Goal: Check status: Check status

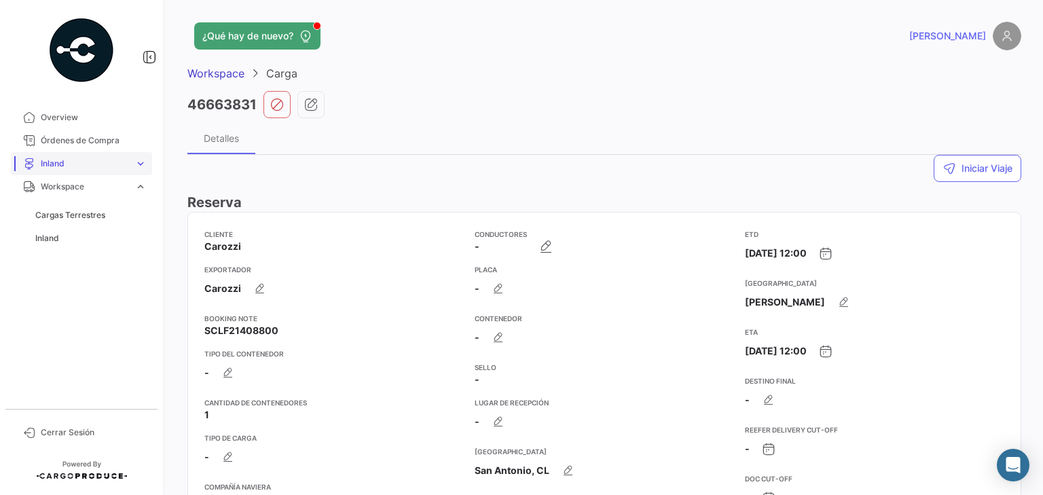
scroll to position [163, 0]
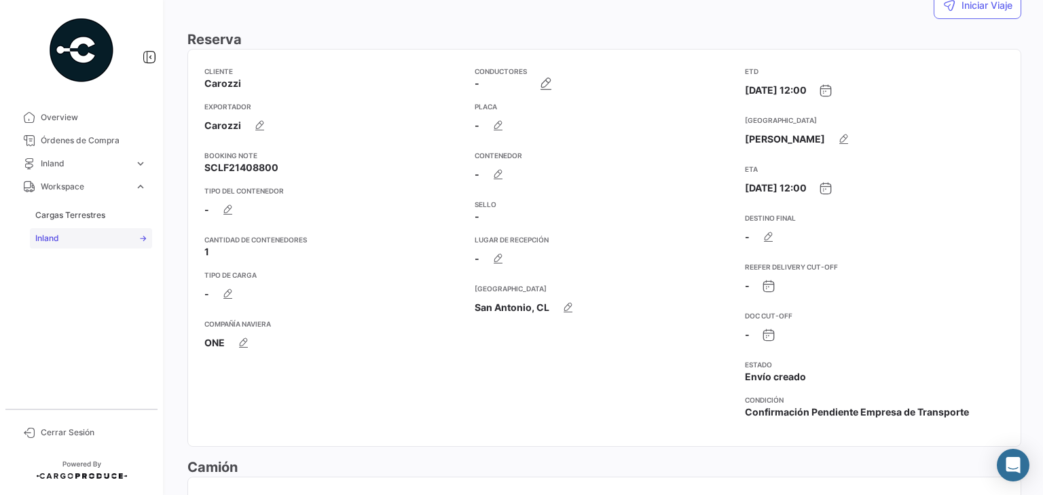
click at [50, 238] on span "Inland" at bounding box center [47, 238] width 24 height 12
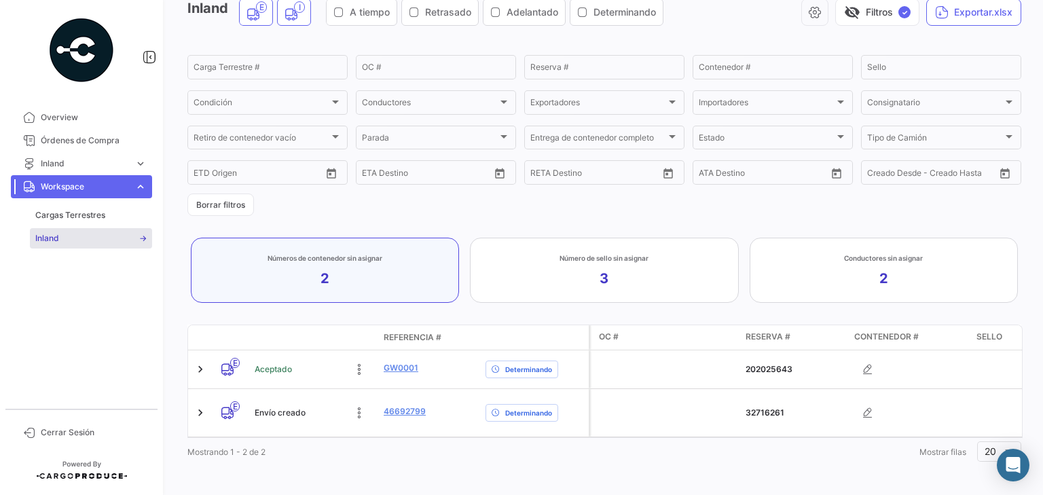
scroll to position [79, 0]
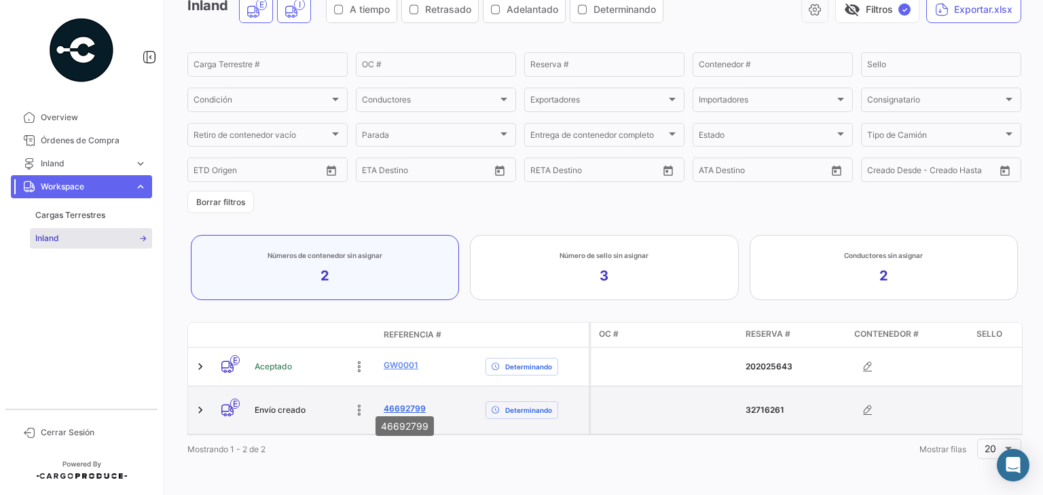
click at [398, 403] on link "46692799" at bounding box center [405, 409] width 42 height 12
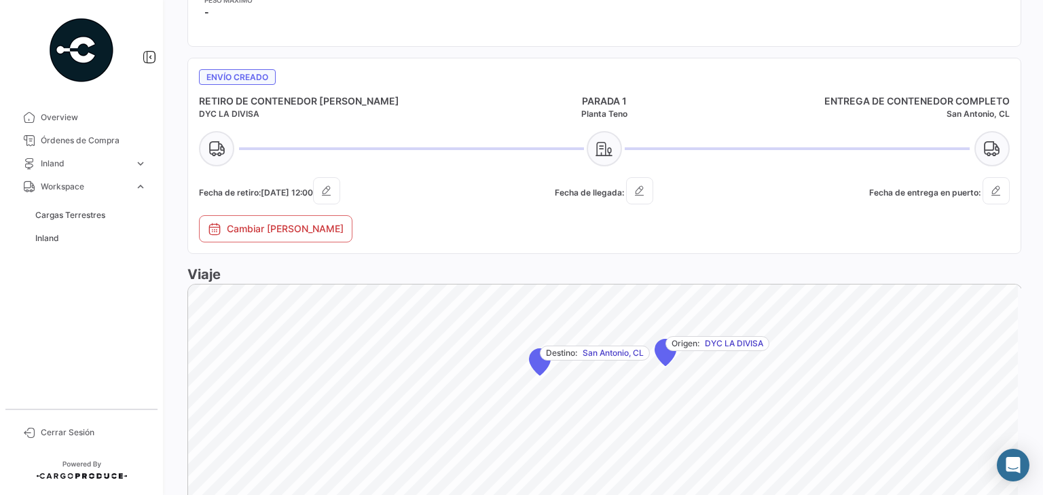
scroll to position [760, 0]
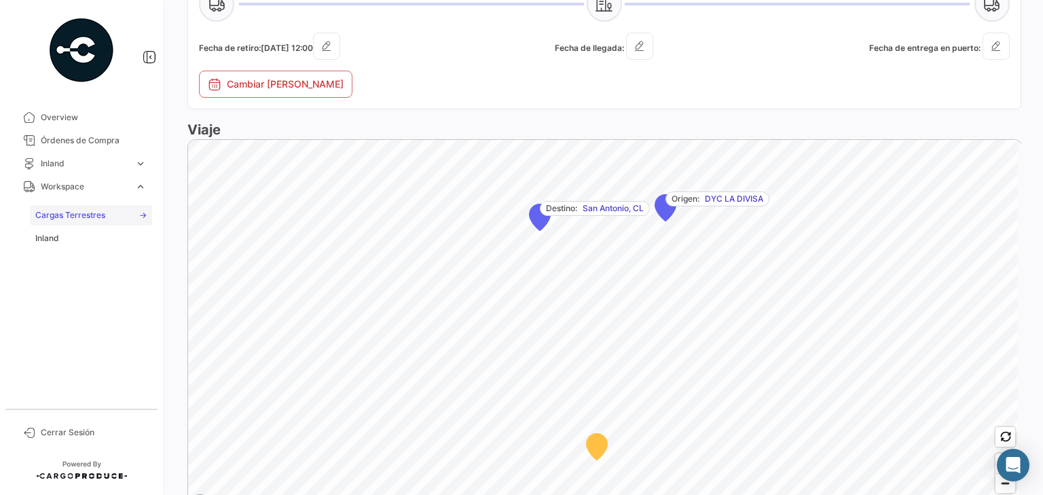
click at [65, 214] on span "Cargas Terrestres" at bounding box center [70, 215] width 70 height 12
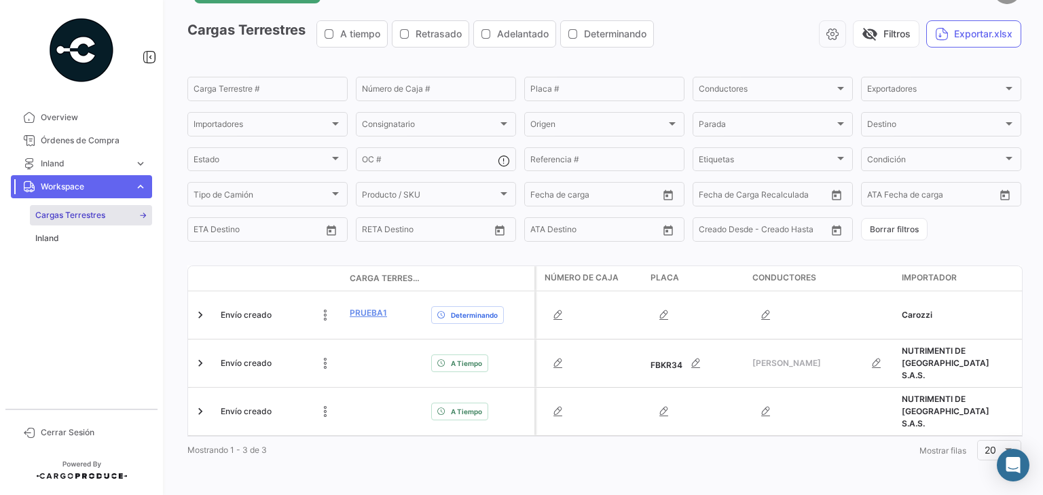
scroll to position [56, 0]
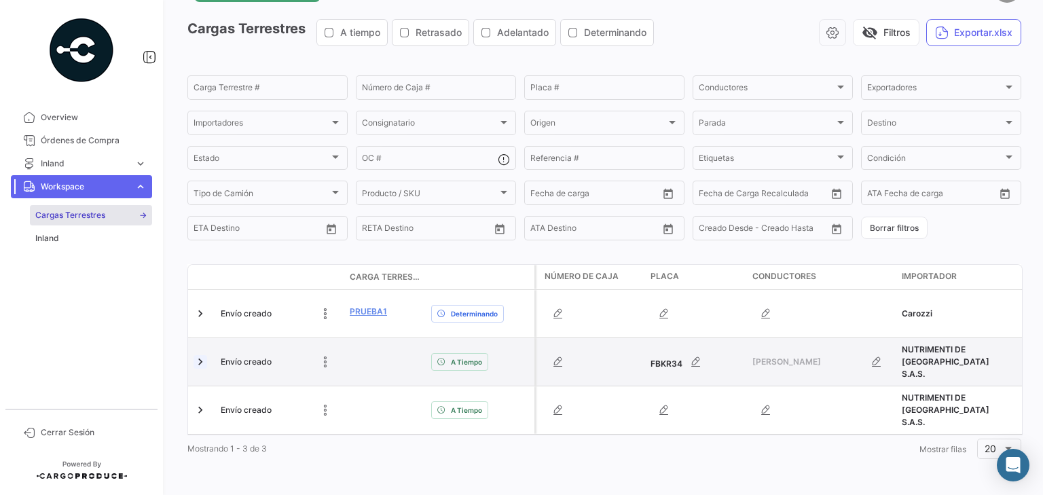
click at [198, 355] on link at bounding box center [200, 362] width 14 height 14
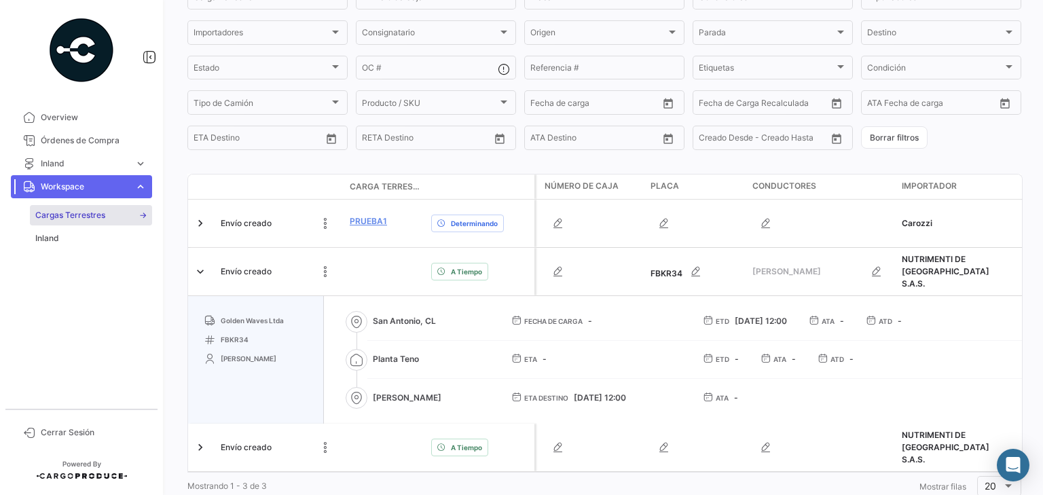
scroll to position [130, 0]
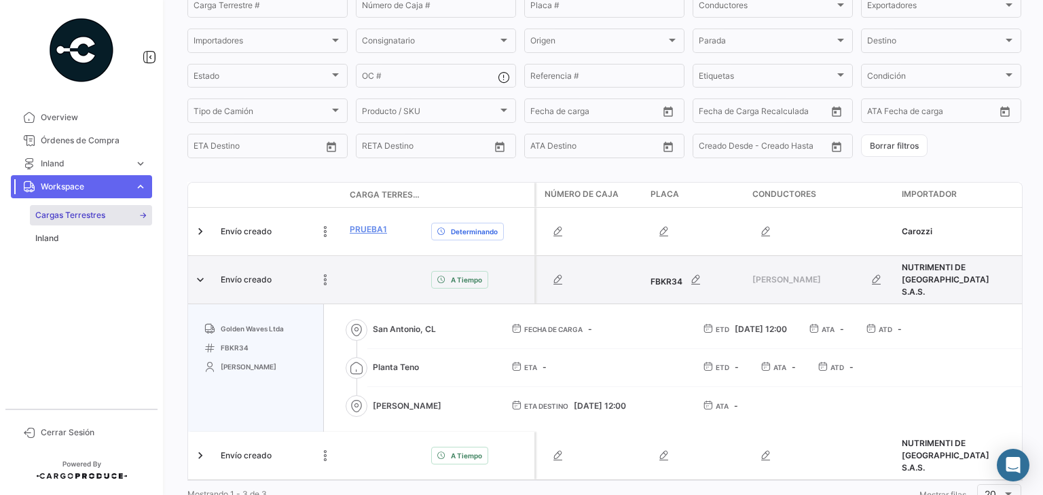
drag, startPoint x: 675, startPoint y: 282, endPoint x: 588, endPoint y: 283, distance: 86.9
click at [673, 283] on div "FBKR34" at bounding box center [695, 279] width 91 height 27
click at [257, 282] on span "Envío creado" at bounding box center [246, 280] width 51 height 12
click at [396, 281] on div at bounding box center [385, 280] width 71 height 12
click at [467, 280] on span "A Tiempo" at bounding box center [466, 279] width 31 height 11
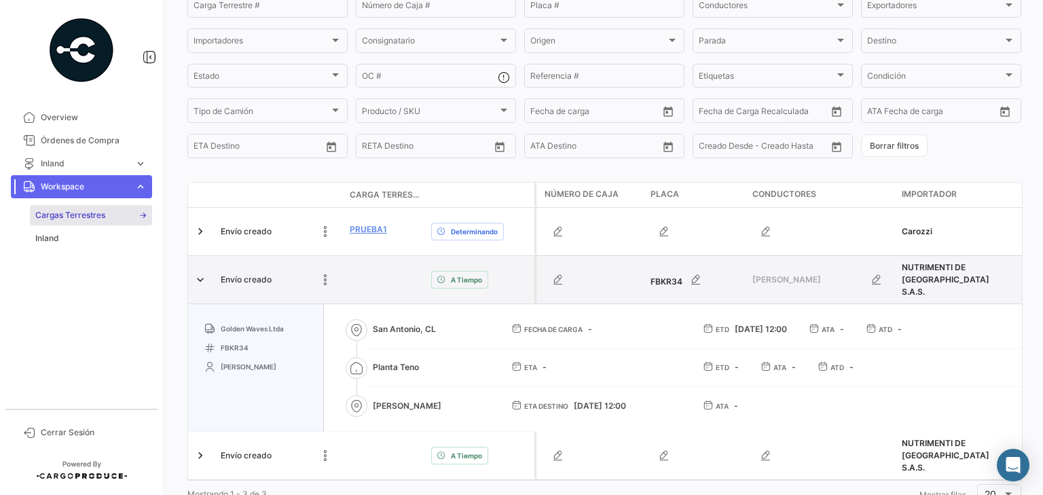
click at [465, 280] on span "A Tiempo" at bounding box center [466, 279] width 31 height 11
click at [500, 278] on app-shipment-delay-status-information "A Tiempo" at bounding box center [480, 280] width 98 height 18
click at [201, 282] on link at bounding box center [200, 280] width 14 height 14
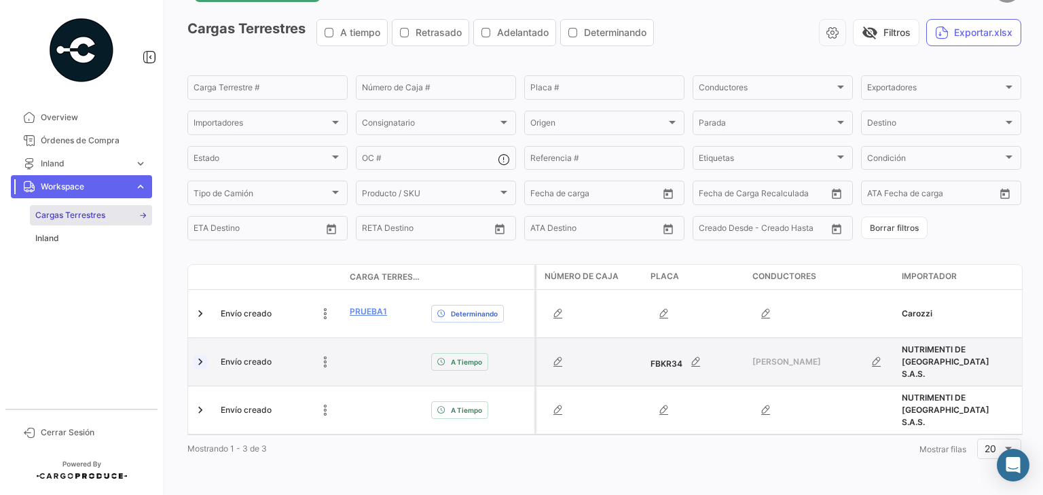
scroll to position [56, 0]
click at [326, 355] on icon at bounding box center [325, 362] width 14 height 14
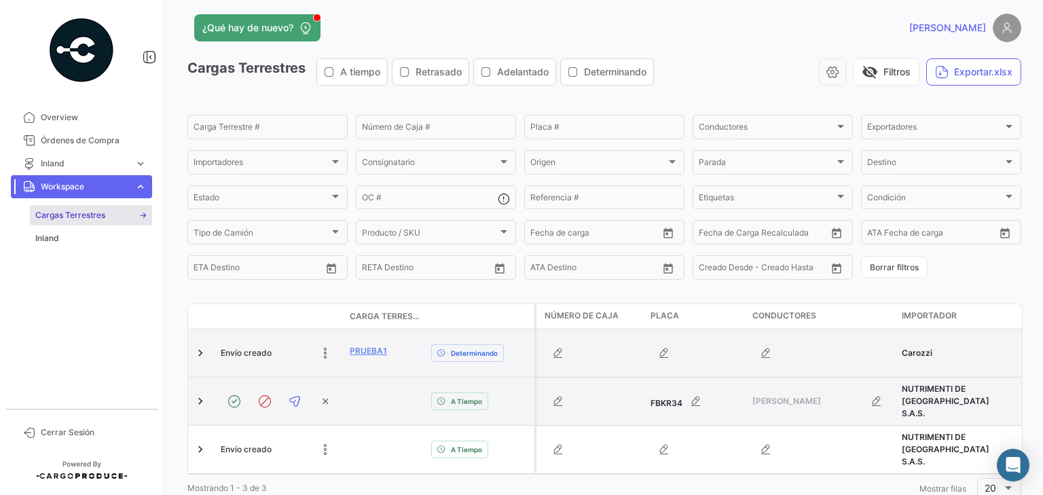
scroll to position [0, 0]
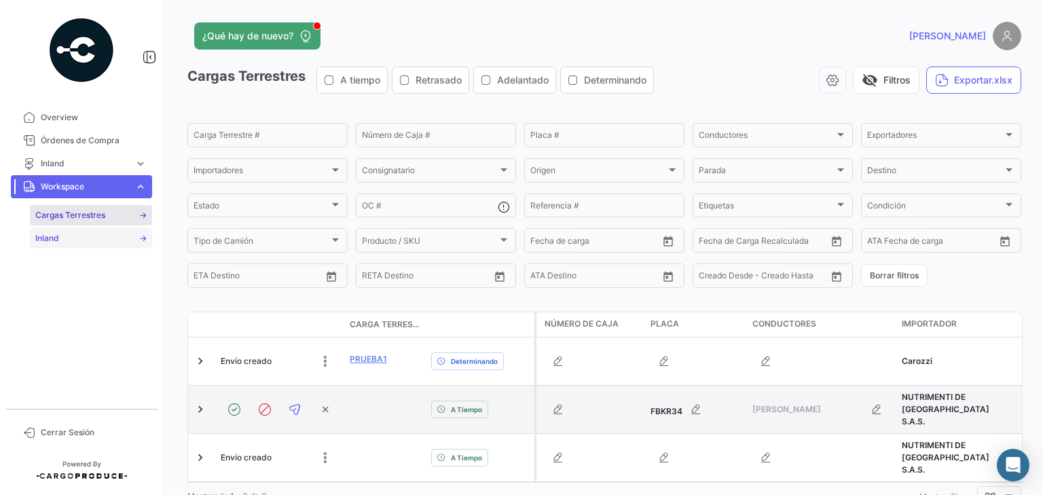
click at [46, 239] on span "Inland" at bounding box center [47, 238] width 24 height 12
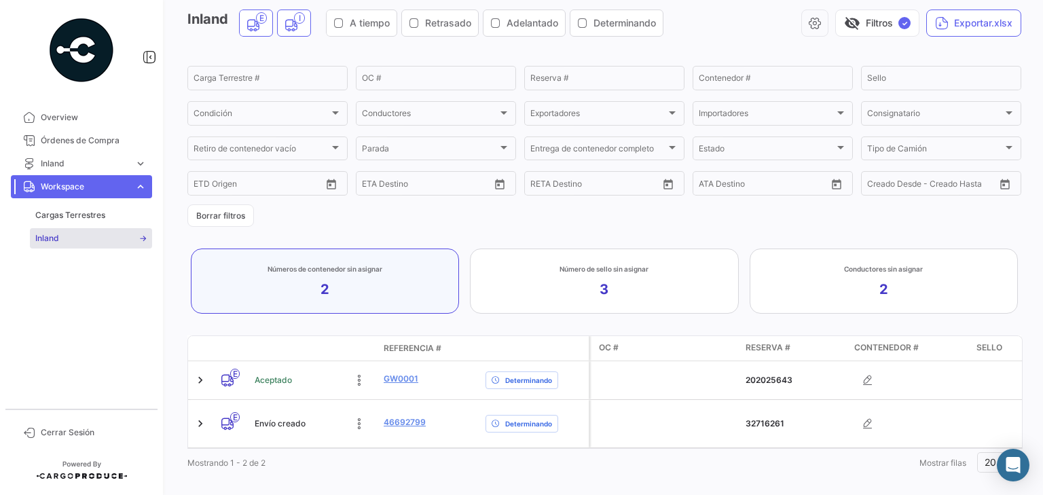
scroll to position [79, 0]
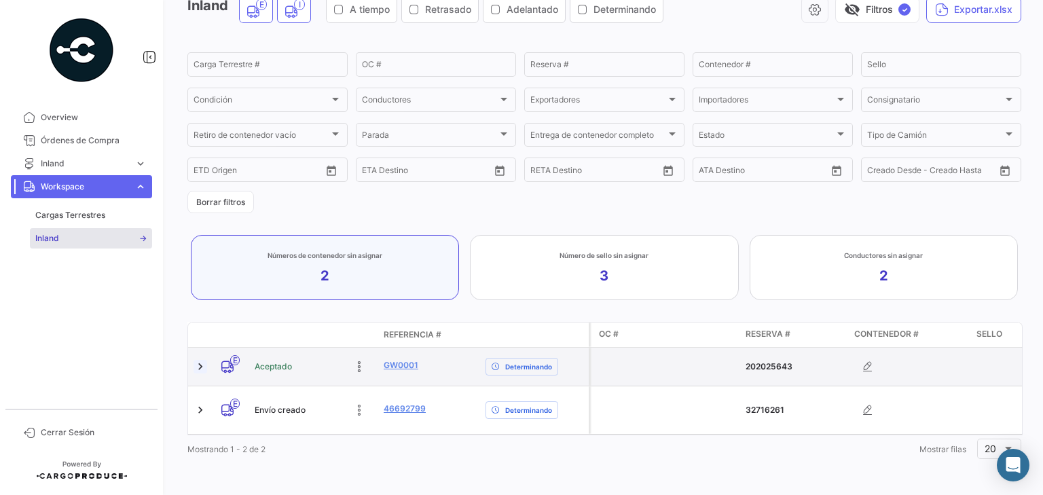
click at [201, 360] on link at bounding box center [200, 367] width 14 height 14
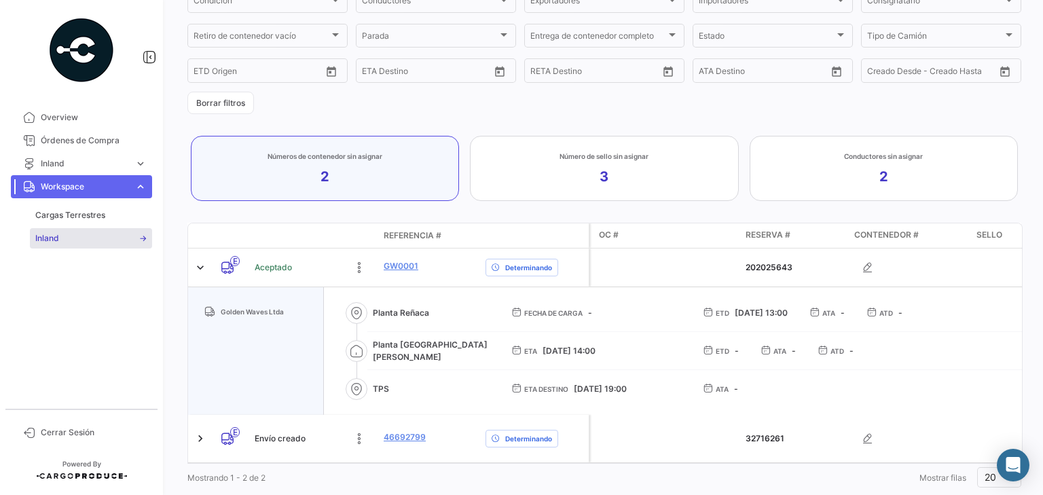
scroll to position [206, 0]
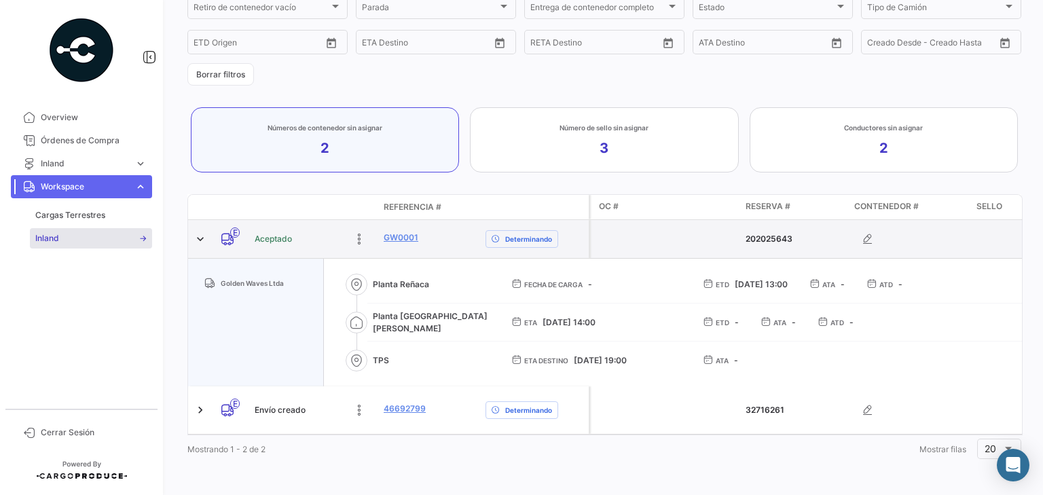
click at [274, 233] on span "Aceptado" at bounding box center [273, 239] width 37 height 12
click at [198, 232] on link at bounding box center [200, 239] width 14 height 14
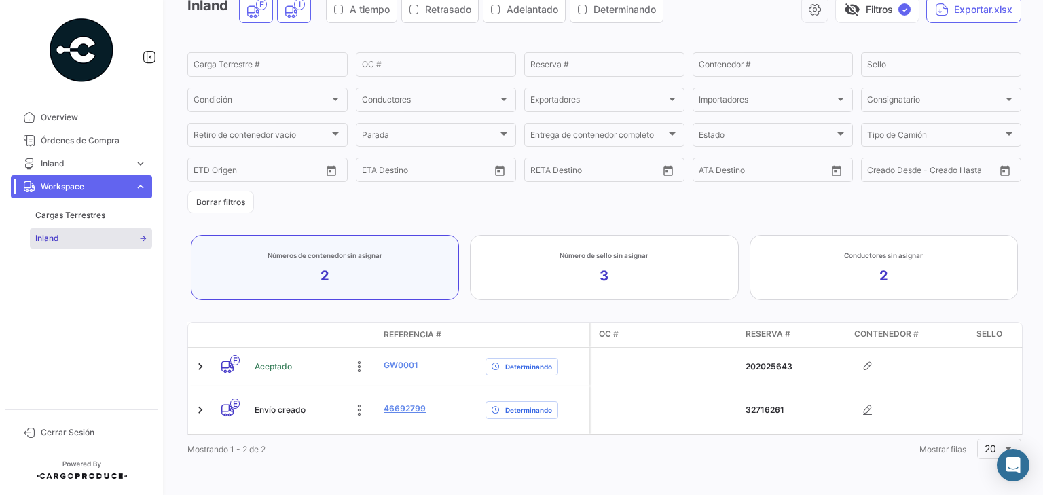
scroll to position [79, 0]
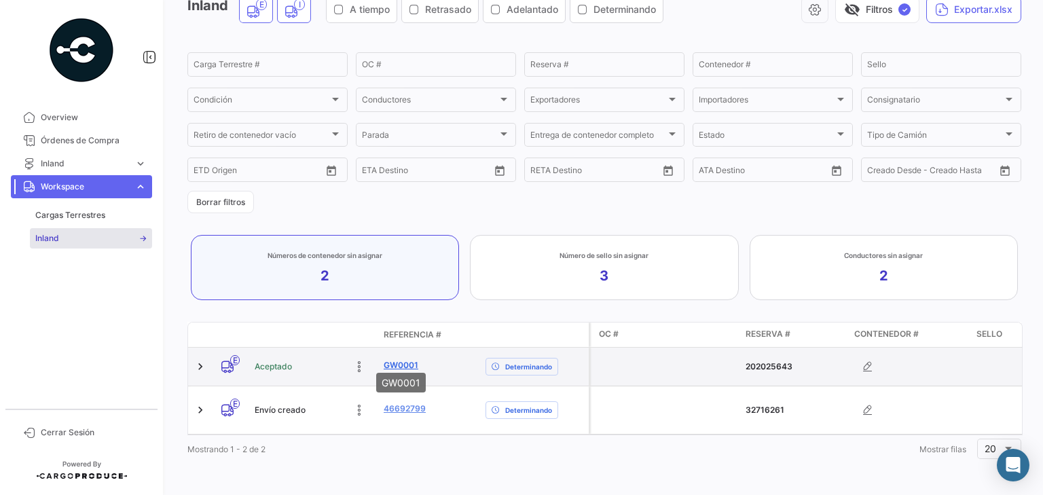
click at [405, 359] on link "GW0001" at bounding box center [401, 365] width 35 height 12
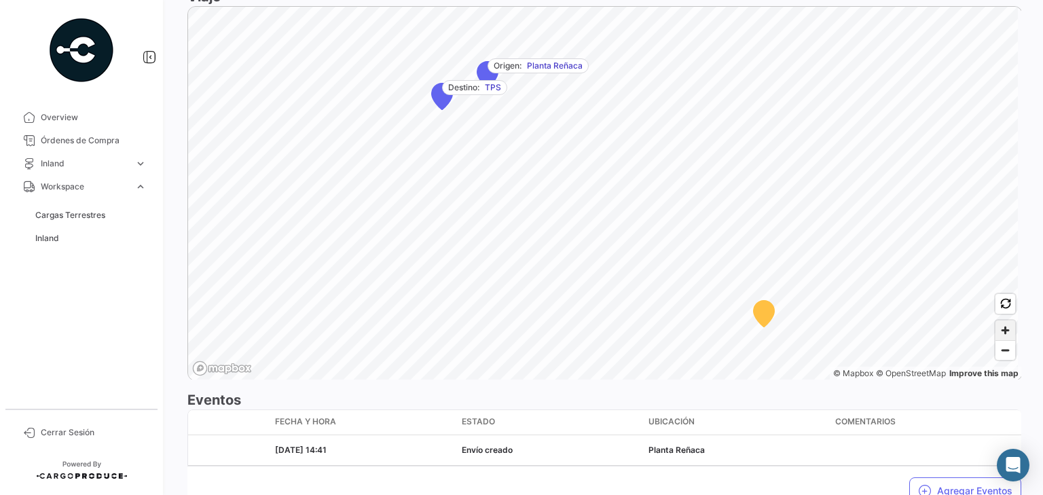
scroll to position [943, 0]
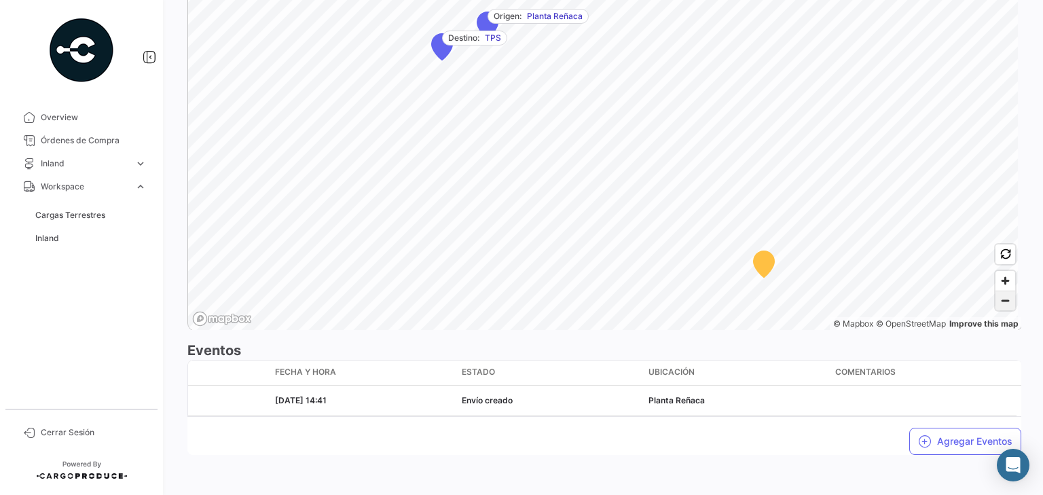
click at [1004, 298] on span "Zoom out" at bounding box center [1005, 300] width 20 height 19
click at [1004, 297] on span "Zoom out" at bounding box center [1005, 300] width 20 height 19
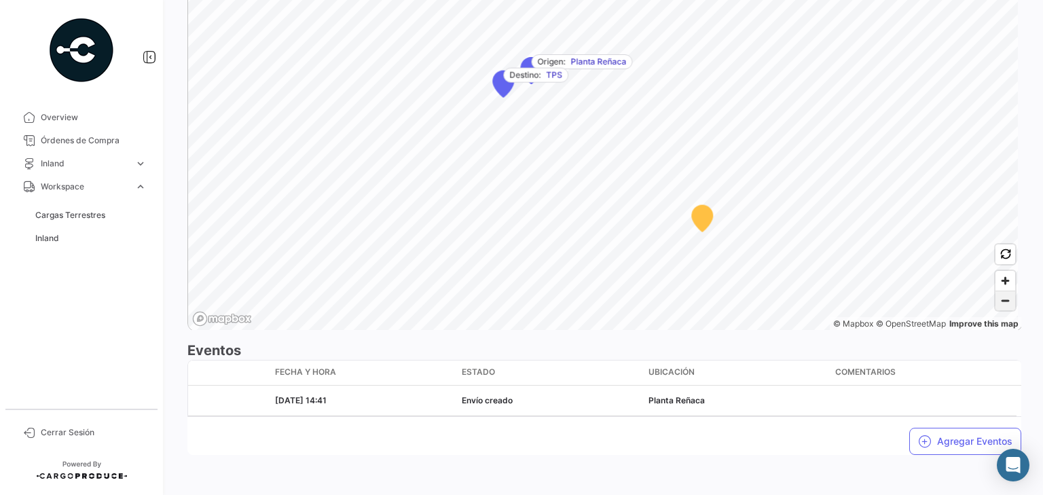
click at [1004, 297] on span "Zoom out" at bounding box center [1005, 300] width 20 height 19
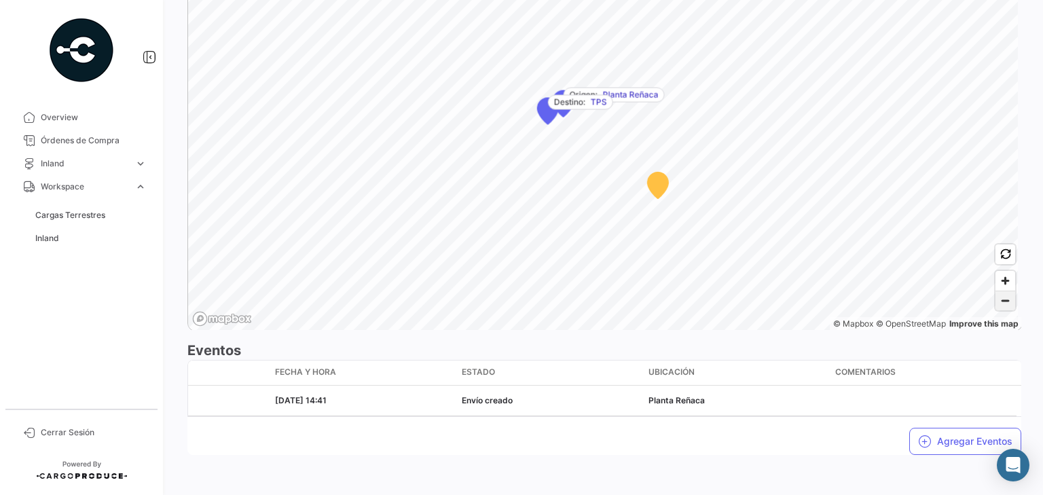
click at [1004, 297] on span "Zoom out" at bounding box center [1005, 300] width 20 height 19
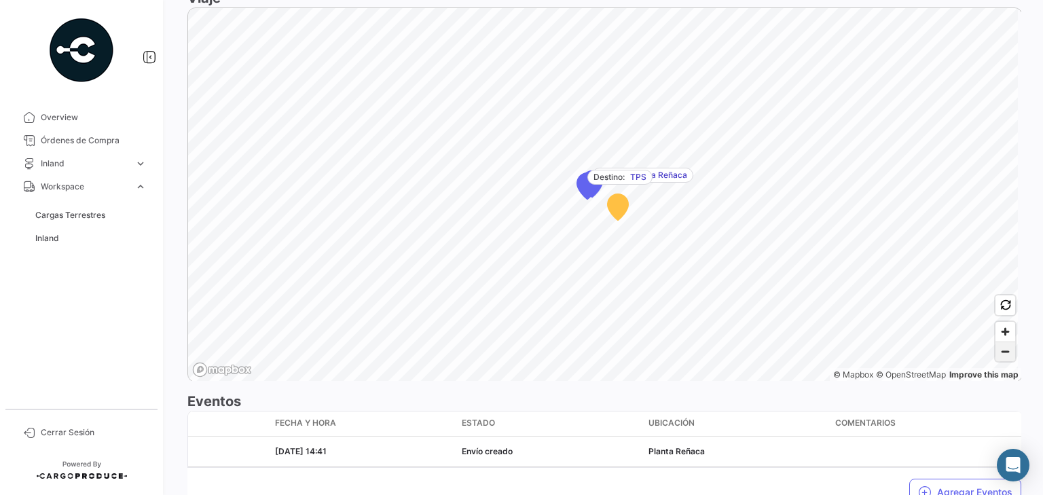
scroll to position [889, 0]
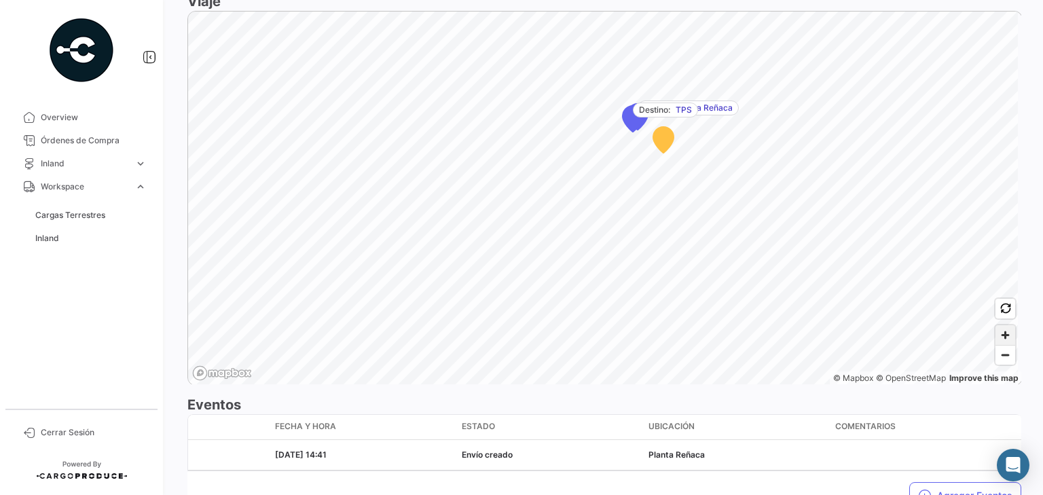
click at [995, 326] on span "Zoom in" at bounding box center [1005, 335] width 20 height 20
click at [998, 331] on span "Zoom in" at bounding box center [1005, 335] width 20 height 20
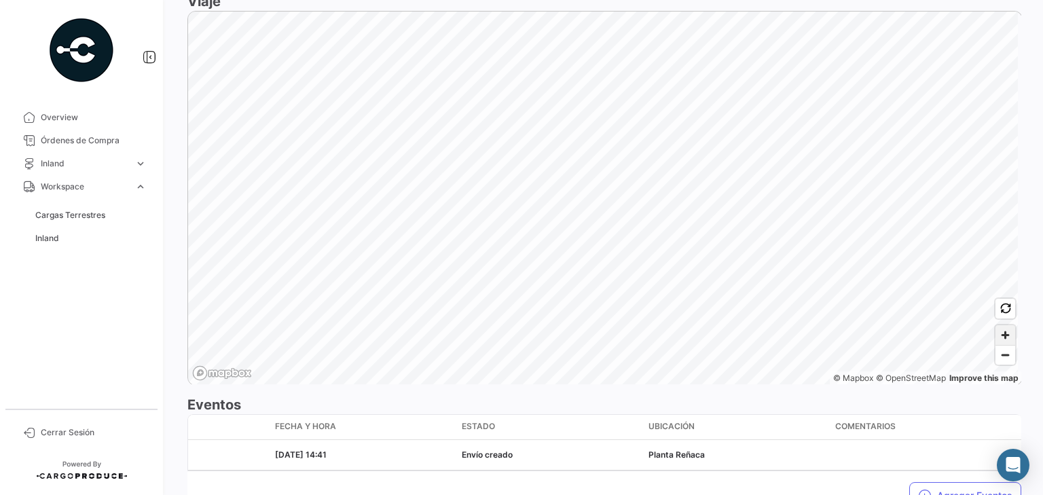
click at [998, 331] on span "Zoom in" at bounding box center [1005, 335] width 20 height 20
click at [999, 333] on span "Zoom in" at bounding box center [1005, 335] width 20 height 20
click at [995, 329] on span "Zoom in" at bounding box center [1005, 335] width 20 height 20
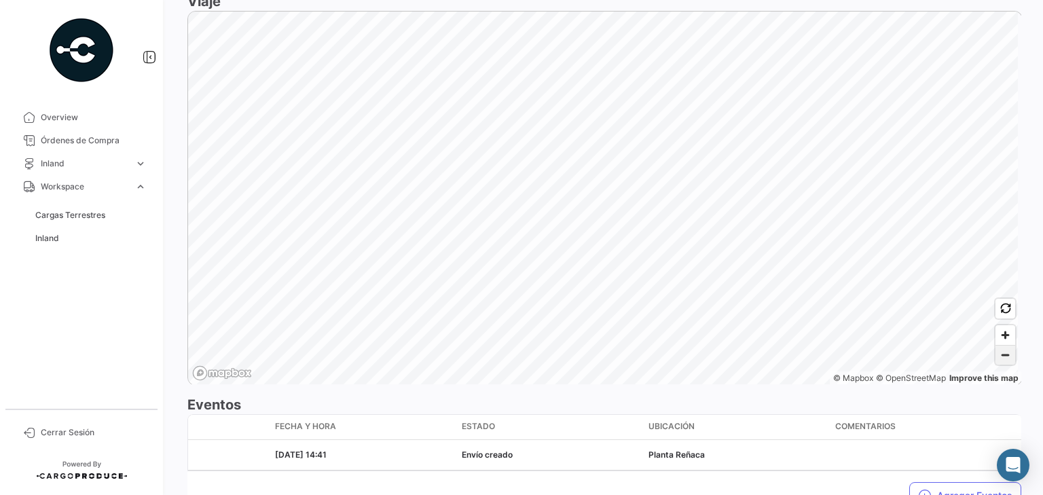
click at [1002, 354] on span "Zoom out" at bounding box center [1005, 355] width 20 height 19
click at [1002, 335] on span "Zoom in" at bounding box center [1005, 335] width 20 height 20
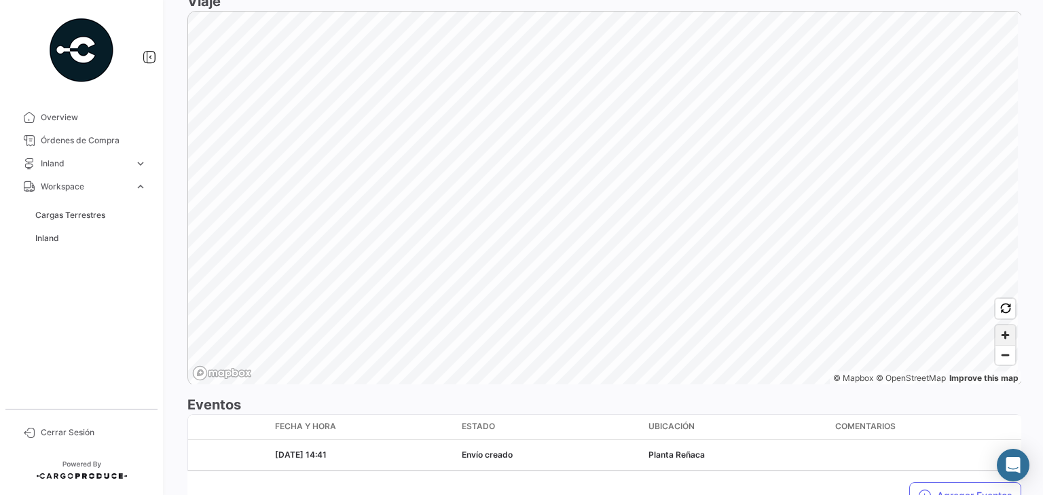
click at [1002, 335] on span "Zoom in" at bounding box center [1005, 335] width 20 height 20
click at [1007, 332] on span "Zoom in" at bounding box center [1005, 335] width 20 height 20
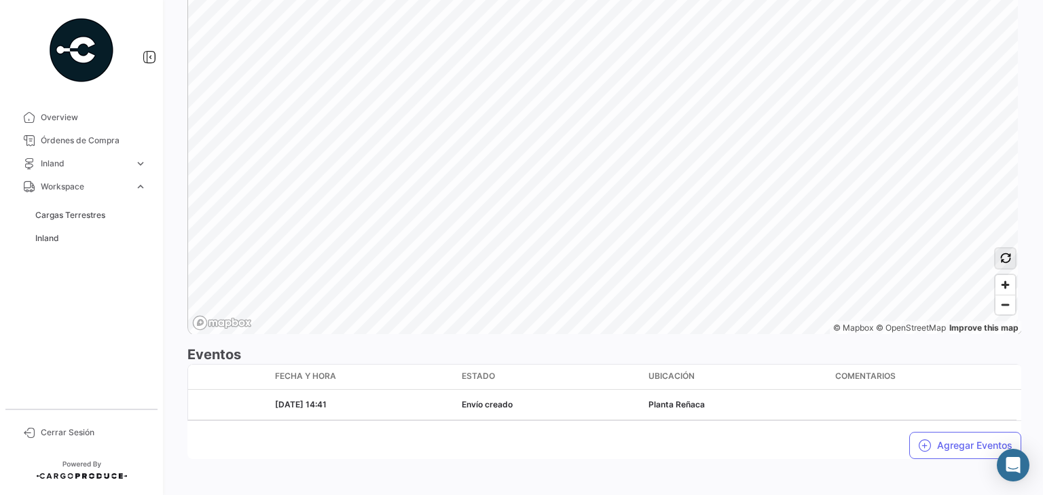
scroll to position [943, 0]
click at [1005, 295] on span "Zoom out" at bounding box center [1005, 300] width 20 height 19
click at [996, 301] on span "Zoom out" at bounding box center [1005, 300] width 20 height 19
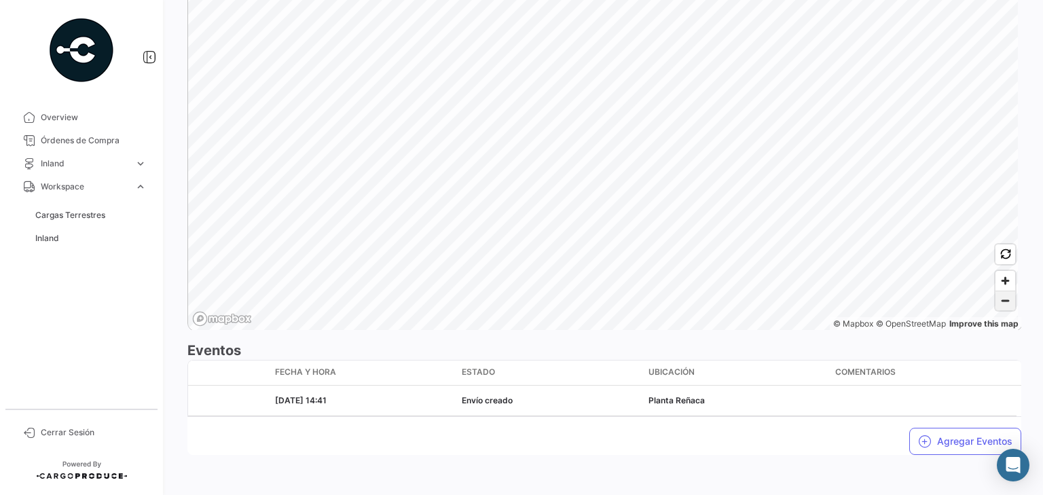
click at [996, 301] on span "Zoom out" at bounding box center [1005, 300] width 20 height 19
click at [999, 282] on span "Zoom in" at bounding box center [1005, 281] width 20 height 20
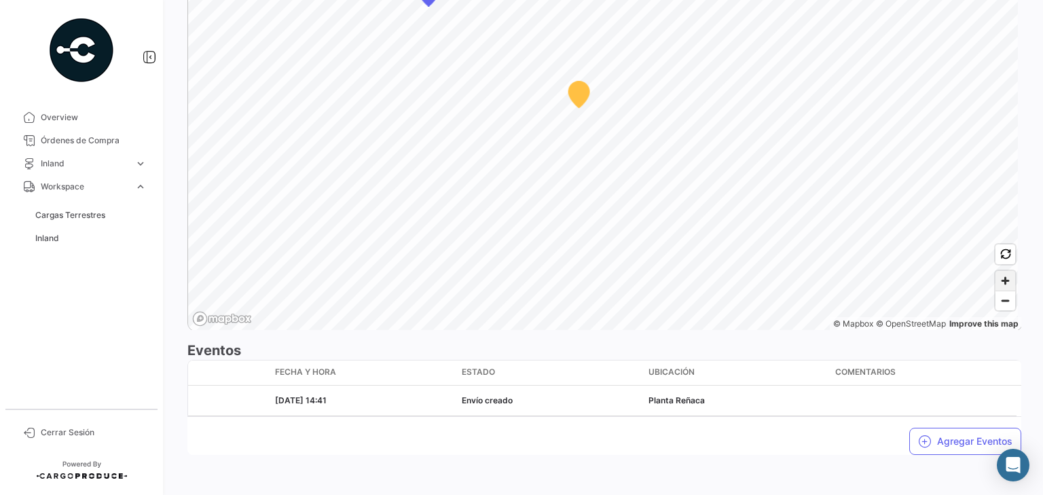
click at [999, 282] on span "Zoom in" at bounding box center [1005, 281] width 20 height 20
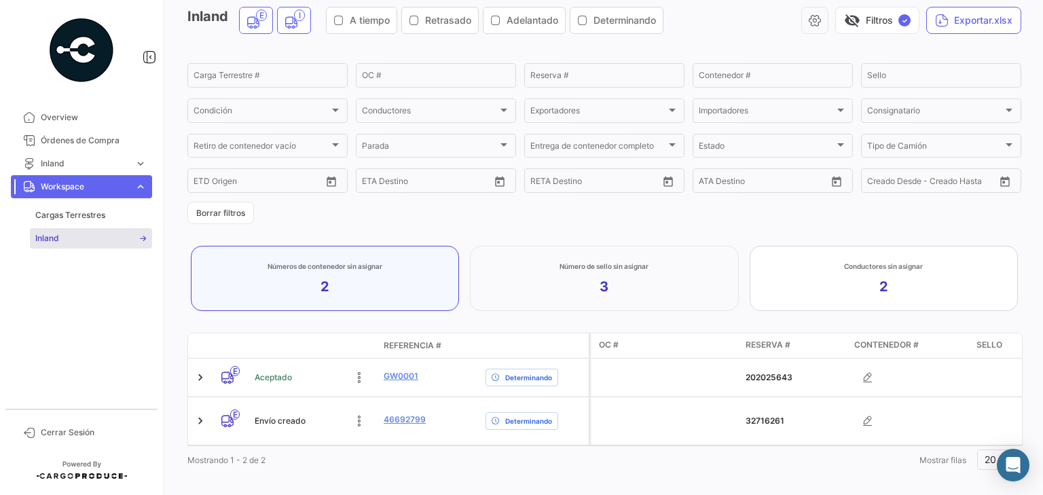
scroll to position [79, 0]
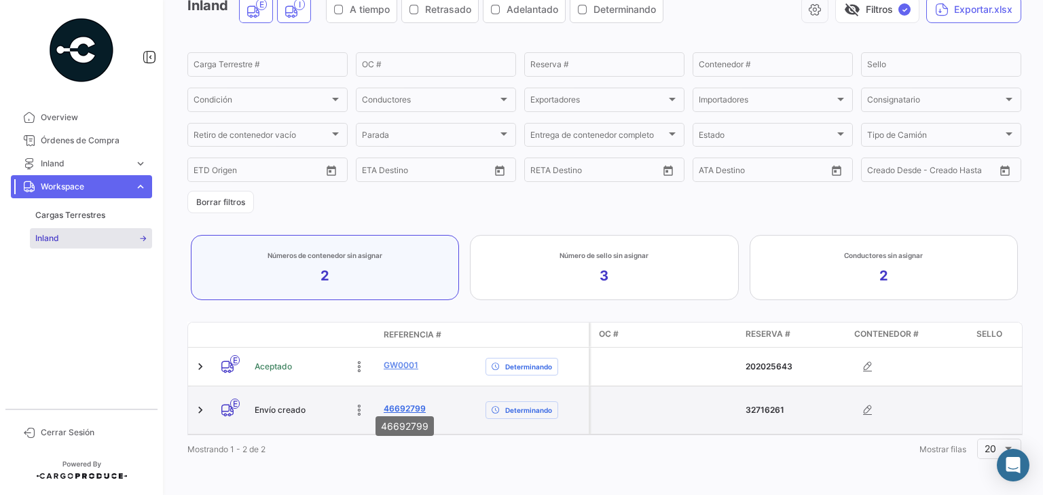
click at [399, 403] on link "46692799" at bounding box center [405, 409] width 42 height 12
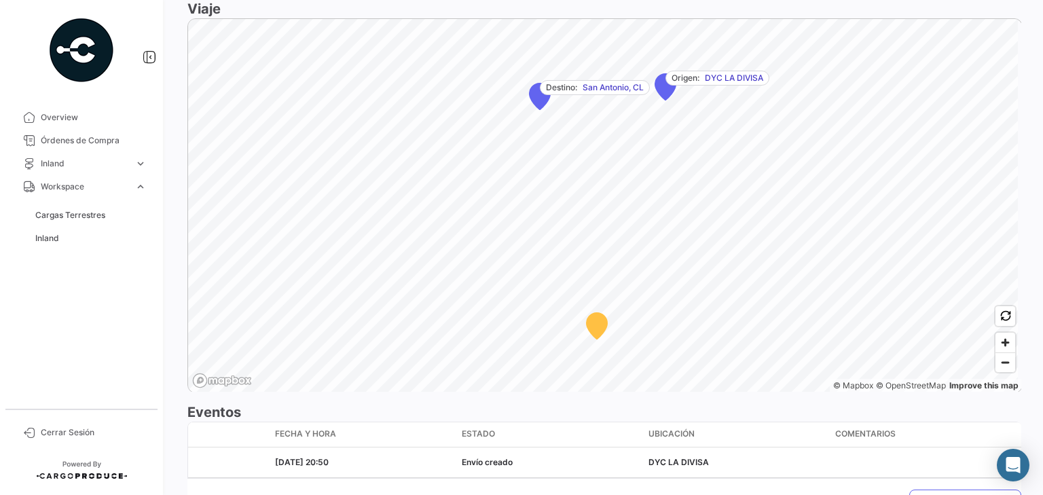
scroll to position [943, 0]
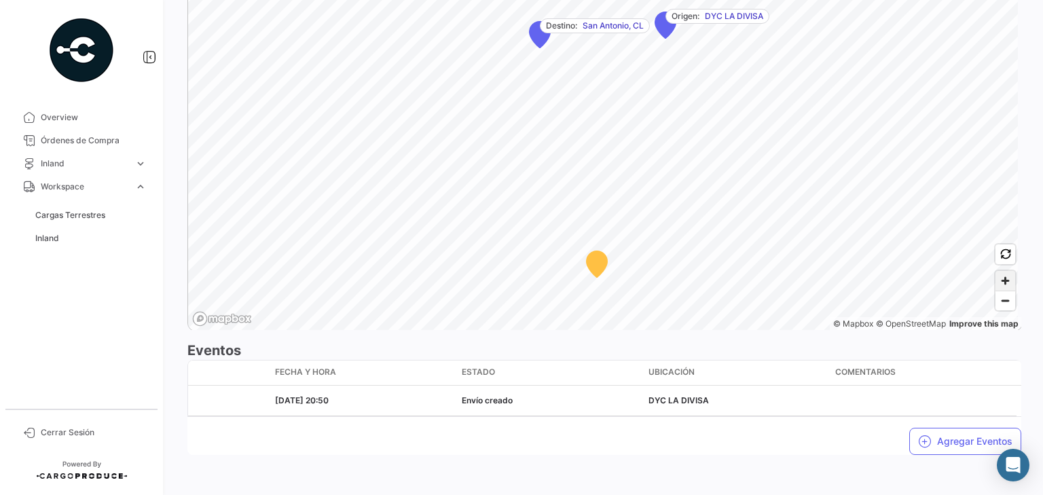
click at [998, 282] on span "Zoom in" at bounding box center [1005, 281] width 20 height 20
drag, startPoint x: 998, startPoint y: 282, endPoint x: 990, endPoint y: 284, distance: 7.6
click at [998, 282] on span "Zoom in" at bounding box center [1005, 281] width 20 height 20
click at [736, 0] on html "Overview Órdenes de Compra Inland expand_more Cargas Inland Reservas Inland [GE…" at bounding box center [521, 247] width 1043 height 495
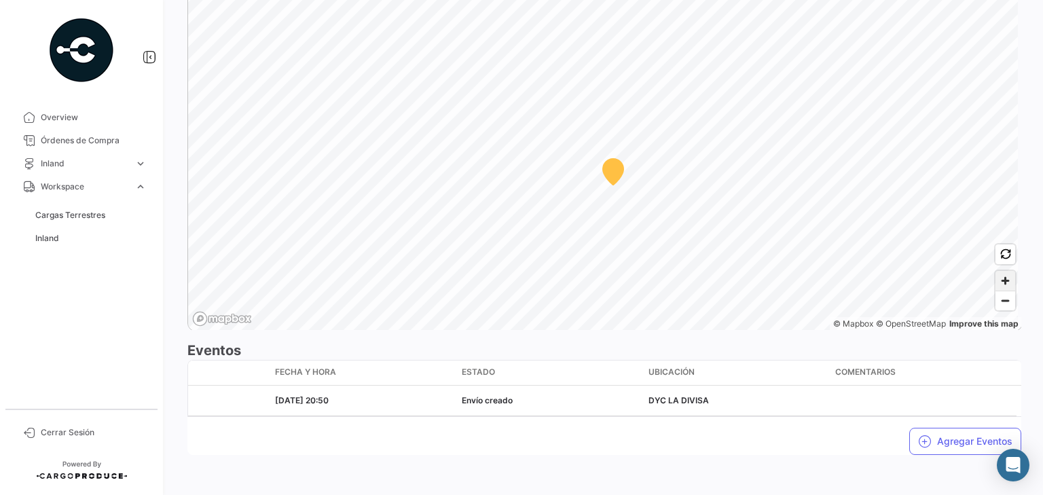
click at [1002, 277] on span "Zoom in" at bounding box center [1005, 281] width 20 height 20
click at [995, 280] on span "Zoom in" at bounding box center [1005, 281] width 20 height 20
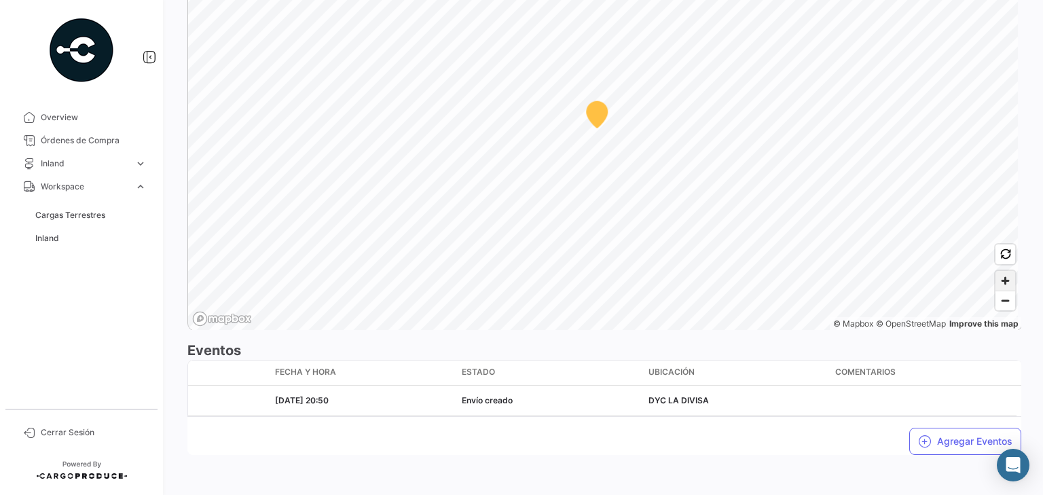
click at [995, 280] on span "Zoom in" at bounding box center [1005, 281] width 20 height 20
click at [996, 281] on span "Zoom in" at bounding box center [1005, 281] width 20 height 20
click at [998, 278] on span "Zoom in" at bounding box center [1005, 281] width 20 height 20
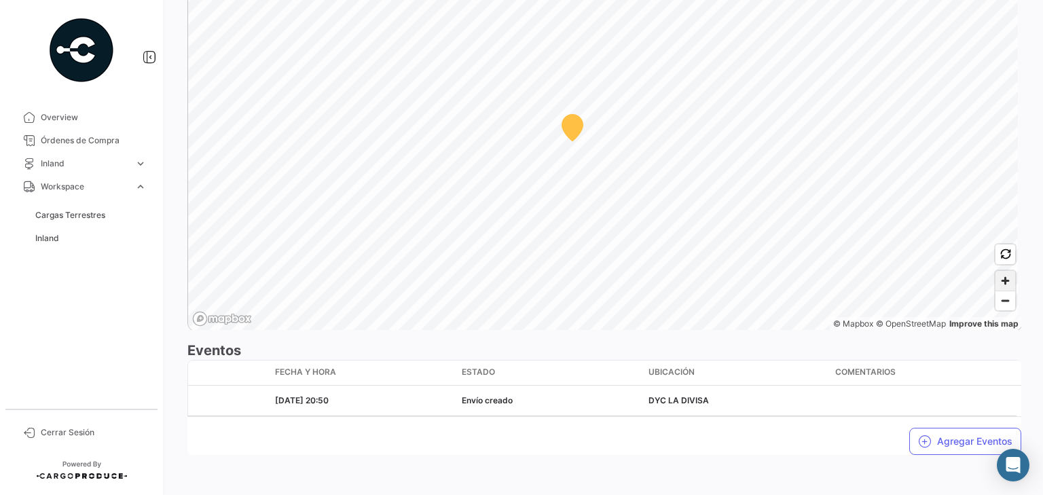
click at [998, 278] on span "Zoom in" at bounding box center [1005, 281] width 20 height 20
click at [998, 280] on span "Zoom in" at bounding box center [1005, 281] width 20 height 20
click at [998, 279] on span "Zoom in" at bounding box center [1005, 281] width 20 height 20
click at [1000, 255] on icon "button" at bounding box center [1005, 253] width 11 height 11
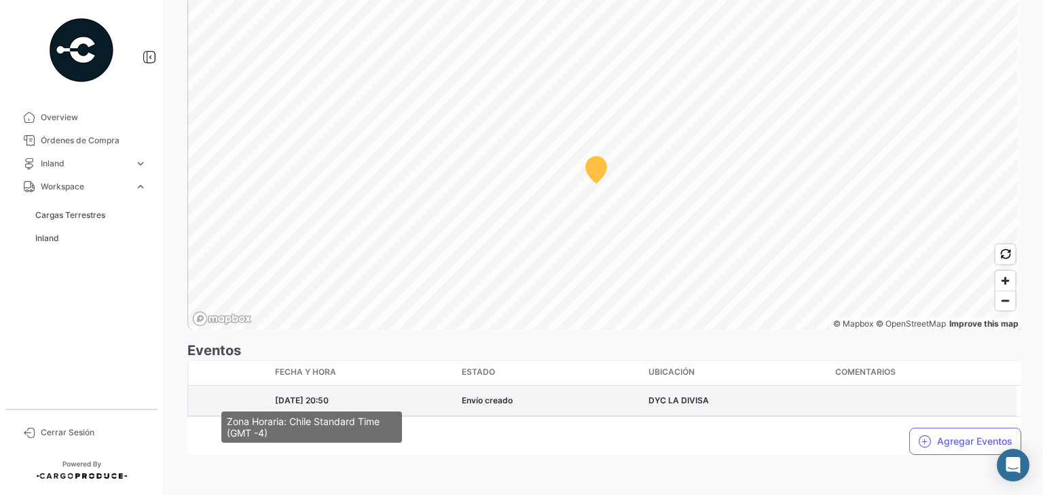
click at [315, 396] on span "[DATE] 20:50" at bounding box center [302, 400] width 54 height 10
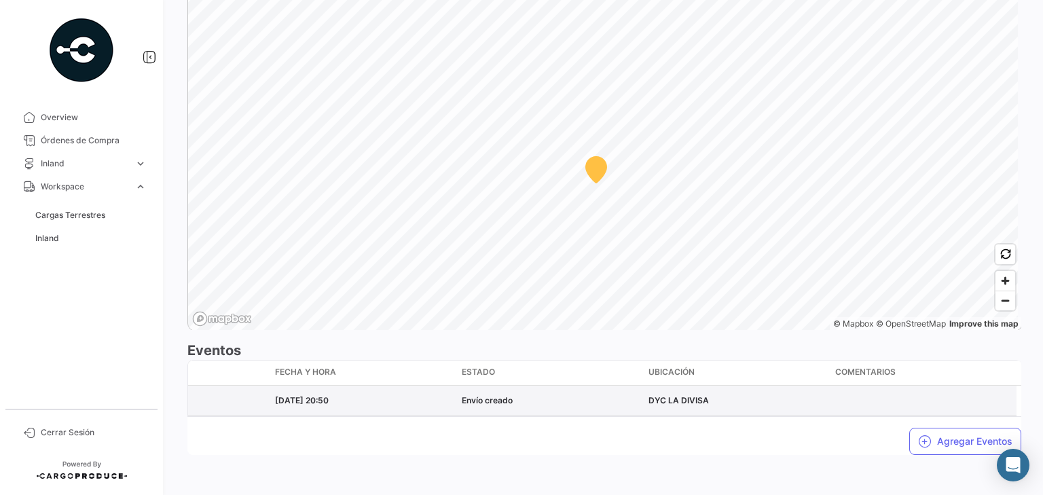
click at [692, 396] on div "DYC LA DIVISA" at bounding box center [736, 400] width 176 height 12
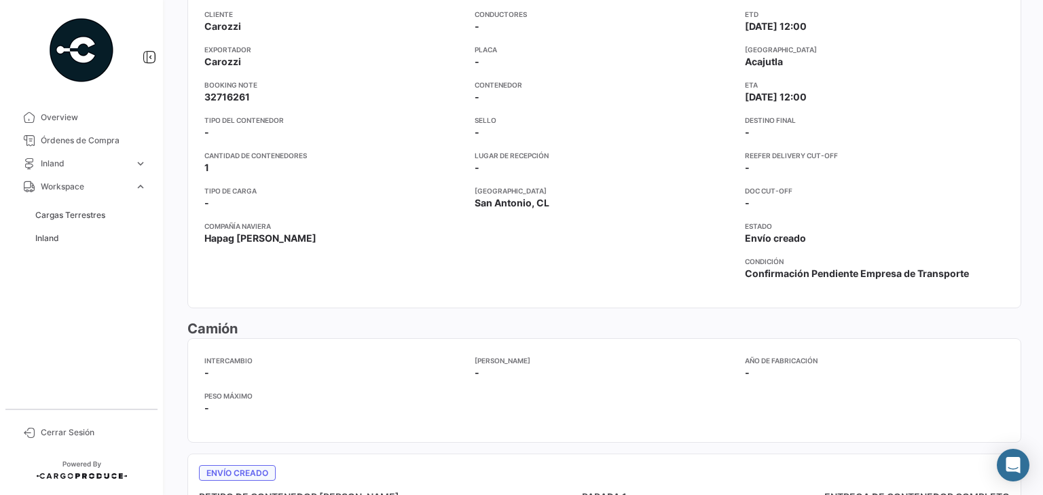
scroll to position [217, 0]
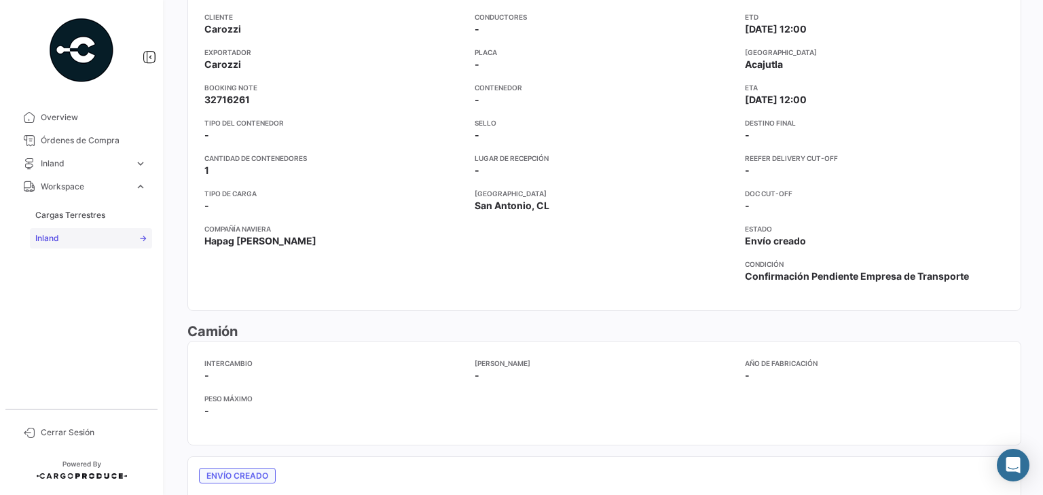
click at [49, 238] on span "Inland" at bounding box center [47, 238] width 24 height 12
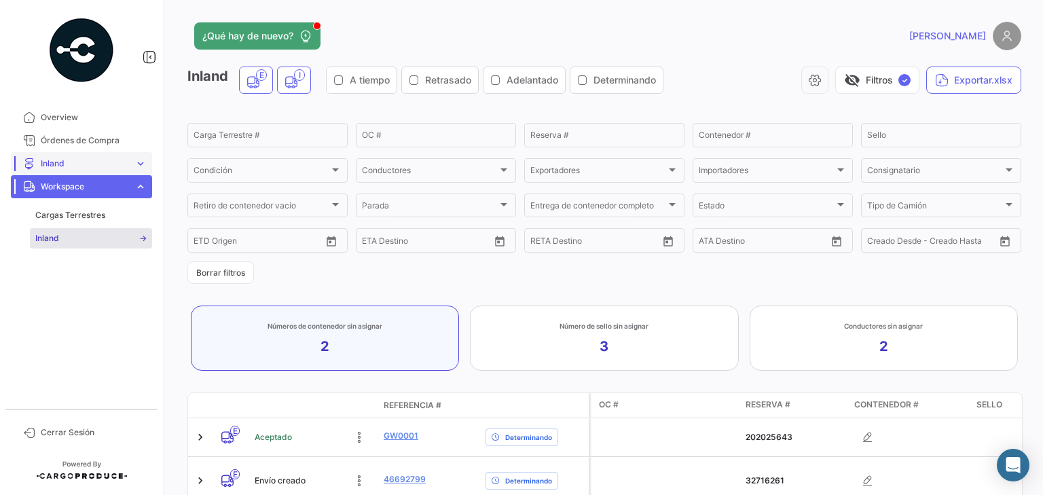
click at [73, 166] on span "Inland" at bounding box center [85, 163] width 88 height 12
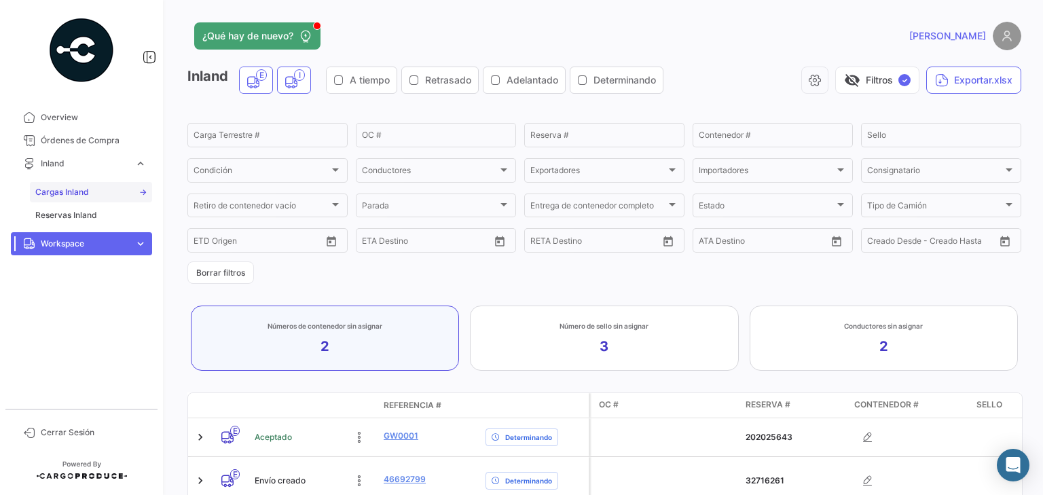
click at [57, 191] on span "Cargas Inland" at bounding box center [62, 192] width 54 height 12
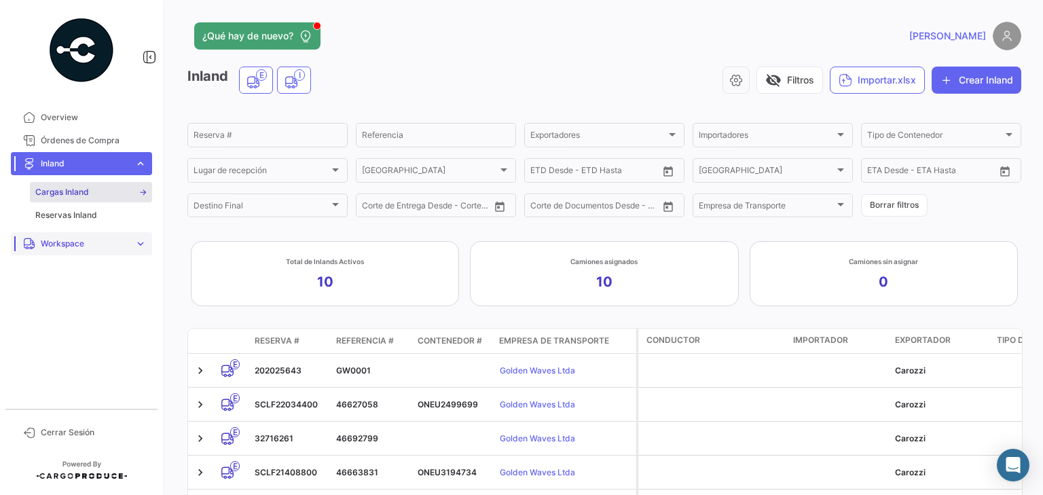
click at [71, 246] on span "Workspace" at bounding box center [85, 244] width 88 height 12
click at [83, 160] on span "Inland" at bounding box center [85, 163] width 88 height 12
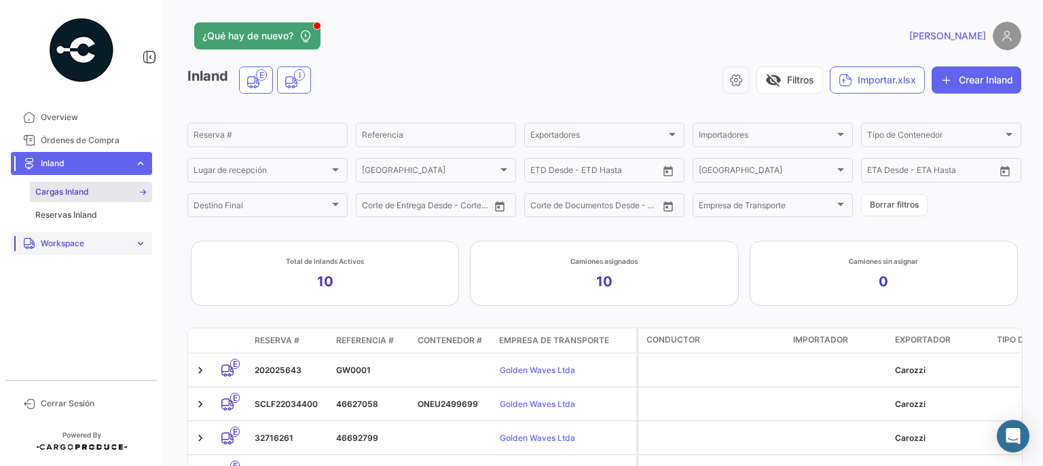
click at [71, 248] on span "Workspace" at bounding box center [85, 244] width 88 height 12
click at [58, 240] on span "Inland" at bounding box center [47, 238] width 24 height 12
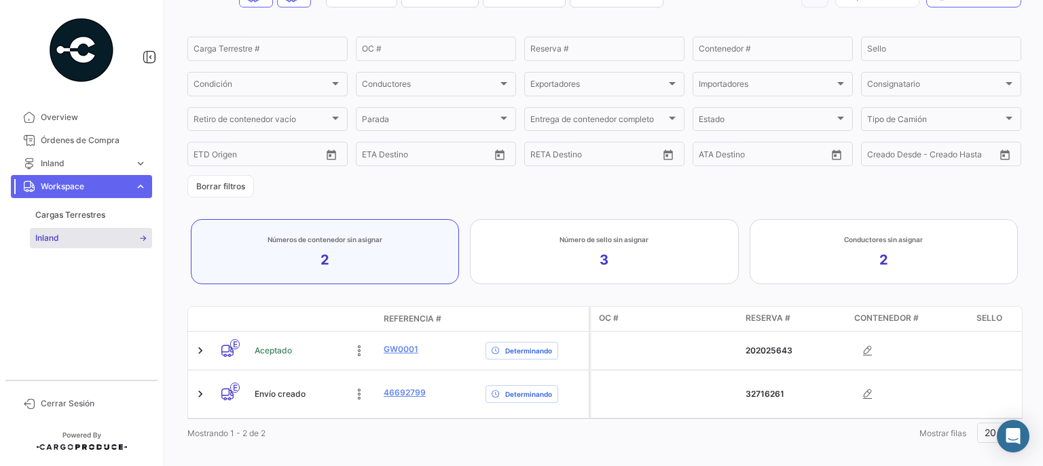
scroll to position [107, 0]
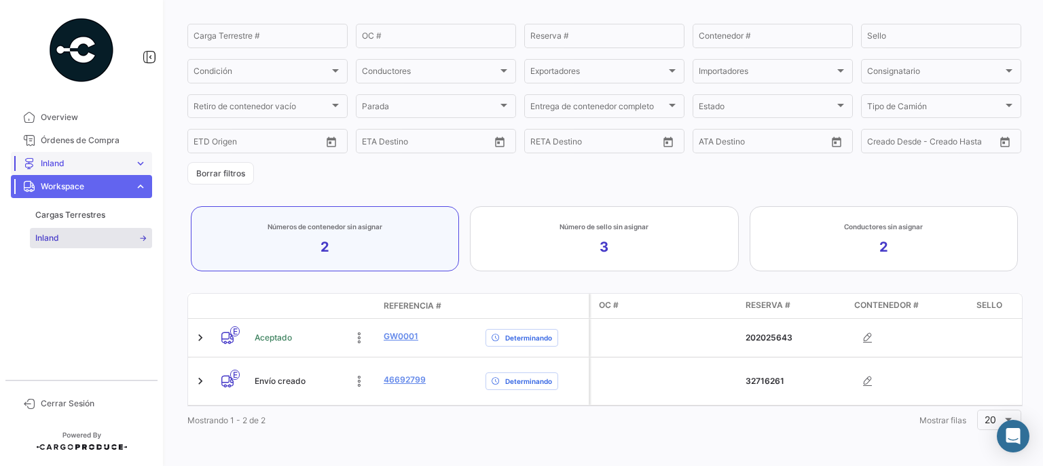
click at [86, 162] on span "Inland" at bounding box center [85, 163] width 88 height 12
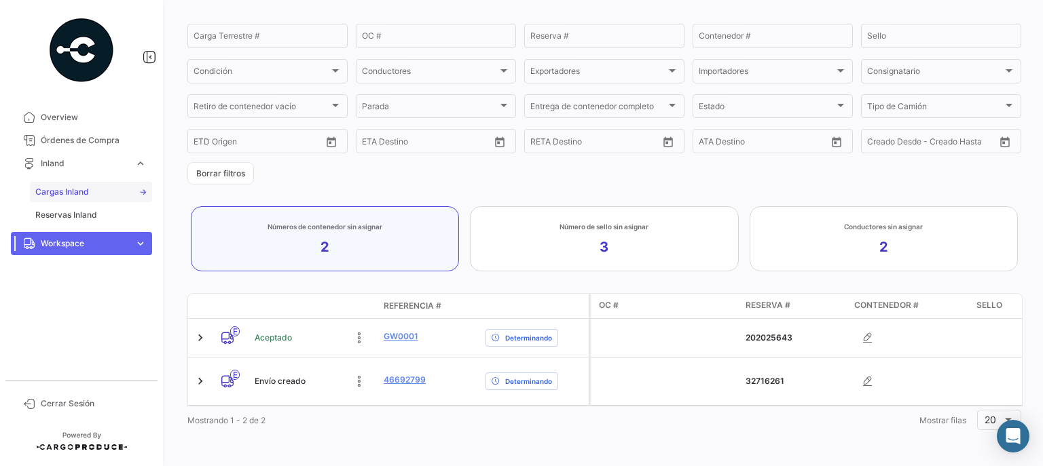
click at [67, 189] on span "Cargas Inland" at bounding box center [62, 192] width 54 height 12
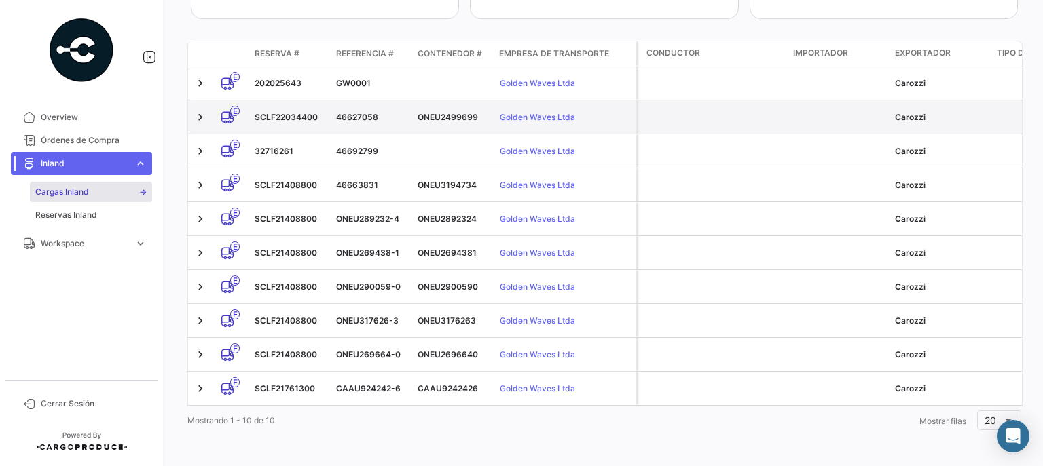
scroll to position [293, 0]
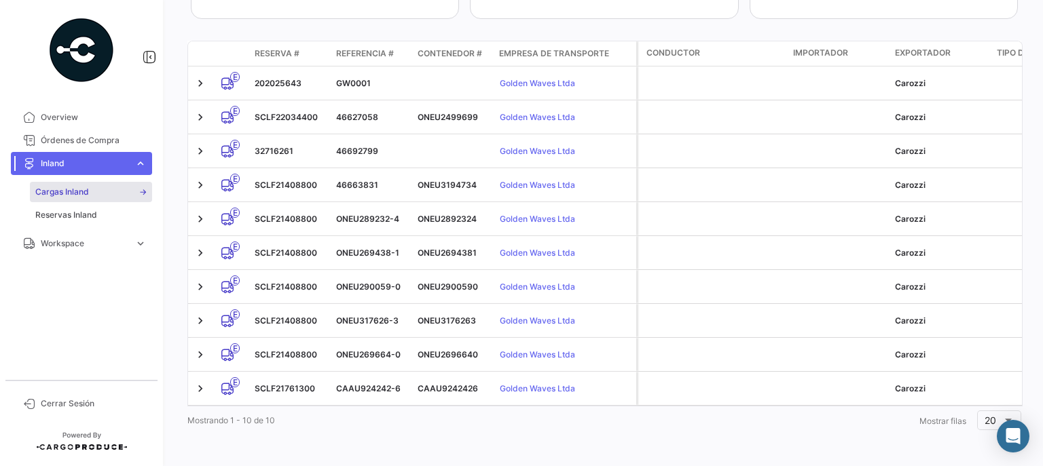
click at [58, 239] on span "Workspace" at bounding box center [85, 244] width 88 height 12
click at [48, 241] on span "Inland" at bounding box center [47, 238] width 24 height 12
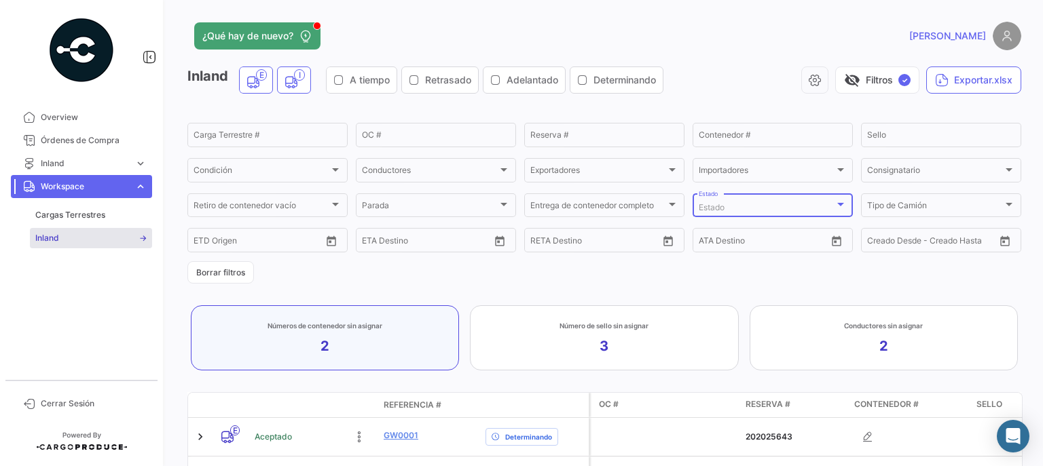
click at [836, 210] on div at bounding box center [840, 205] width 12 height 11
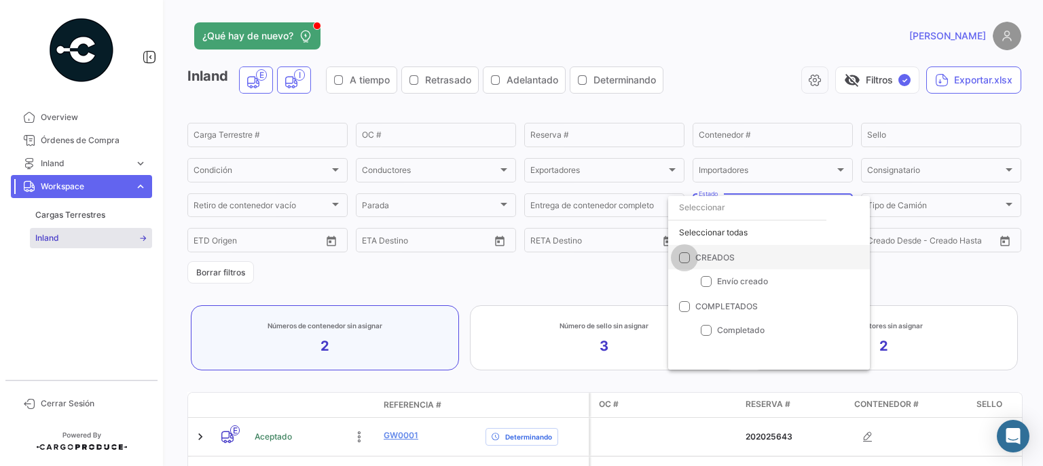
click at [683, 256] on span at bounding box center [684, 258] width 11 height 11
click at [684, 263] on input "CREADOS" at bounding box center [684, 263] width 1 height 1
checkbox input "true"
click at [688, 310] on span at bounding box center [684, 306] width 11 height 11
click at [684, 312] on input "COMPLETADOS" at bounding box center [684, 312] width 1 height 1
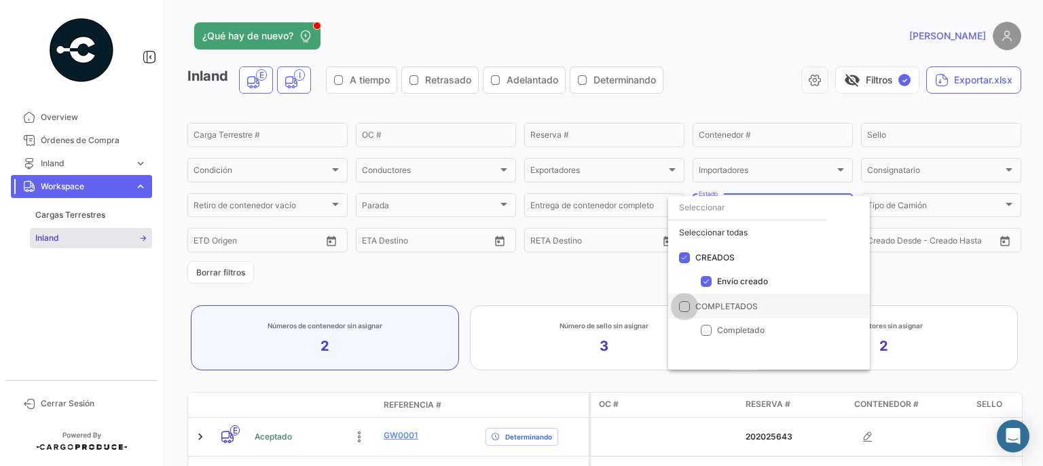
checkbox input "true"
click at [684, 209] on input "dropdown search" at bounding box center [747, 207] width 158 height 24
click at [742, 87] on div at bounding box center [521, 233] width 1043 height 466
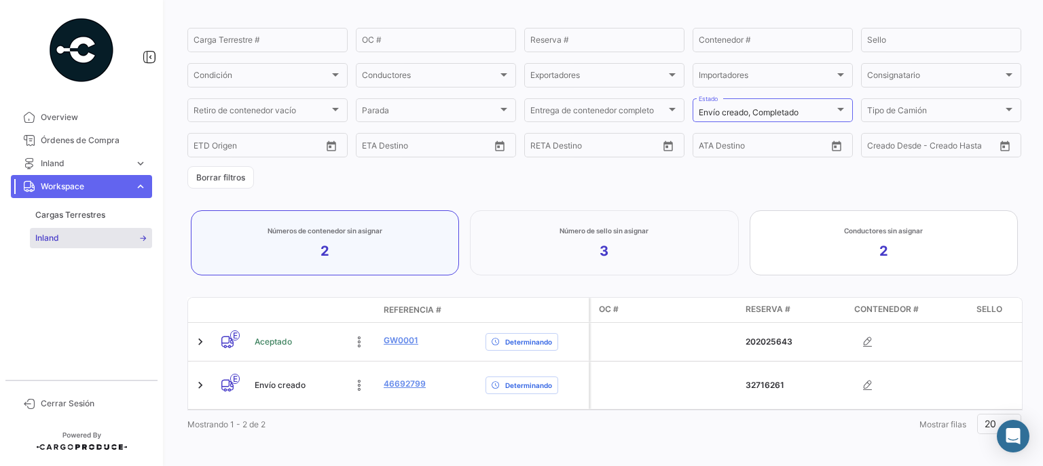
scroll to position [107, 0]
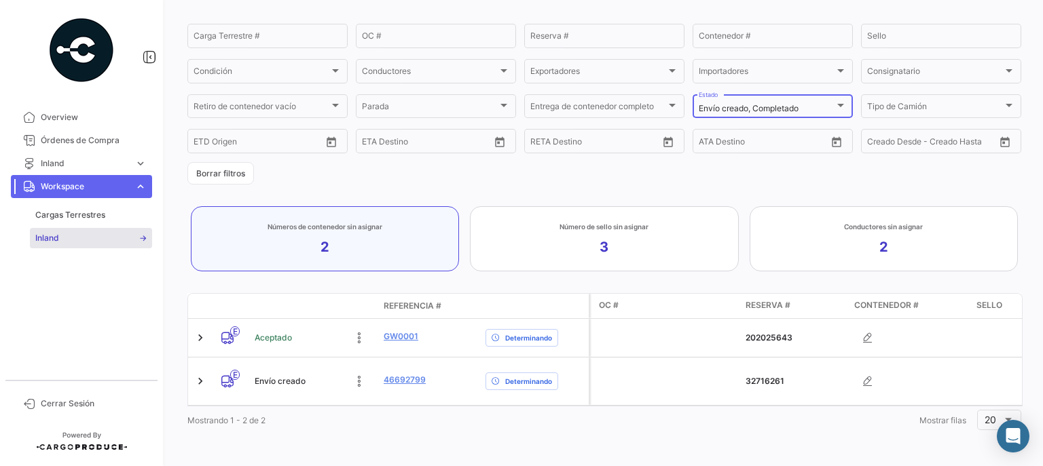
click at [825, 104] on div "Envío creado, Completado" at bounding box center [766, 109] width 136 height 10
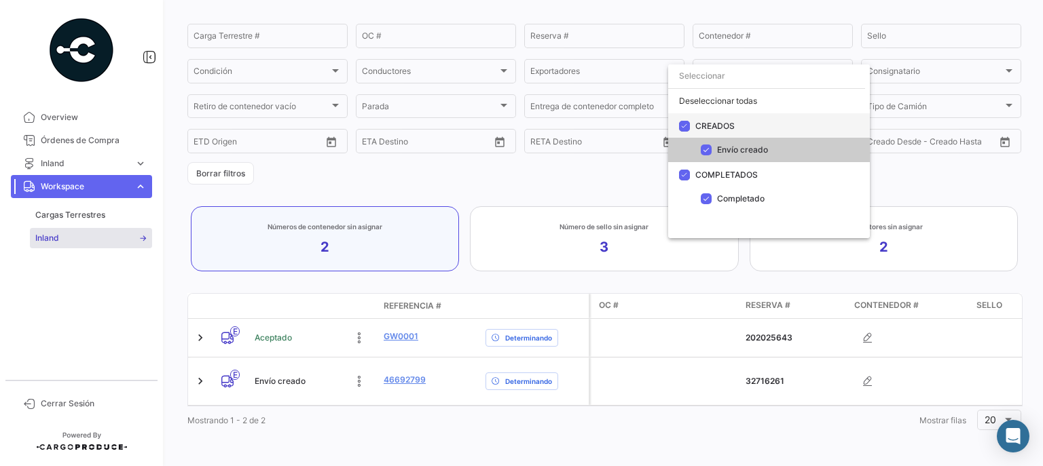
click at [687, 126] on span at bounding box center [684, 126] width 11 height 11
click at [684, 132] on input "CREADOS" at bounding box center [684, 132] width 1 height 1
checkbox input "false"
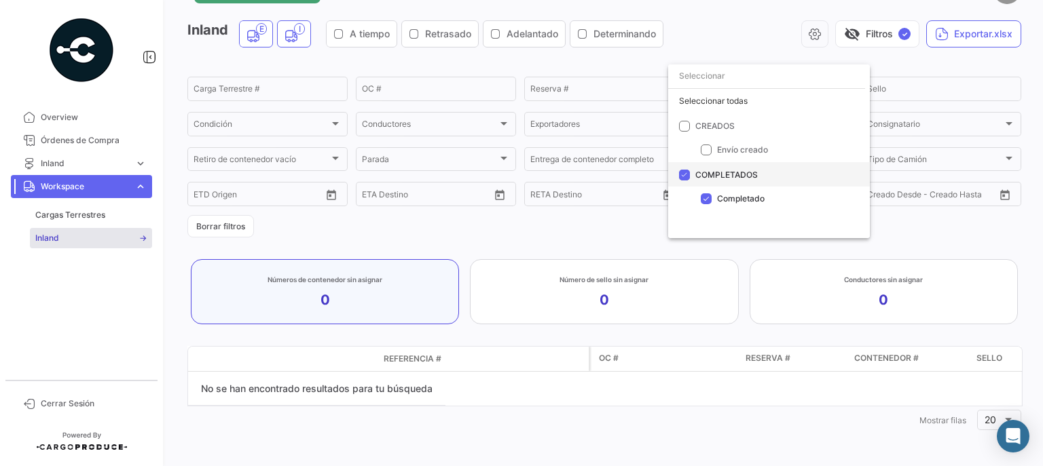
click at [681, 176] on span at bounding box center [684, 175] width 11 height 11
click at [684, 181] on input "COMPLETADOS" at bounding box center [684, 181] width 1 height 1
checkbox input "false"
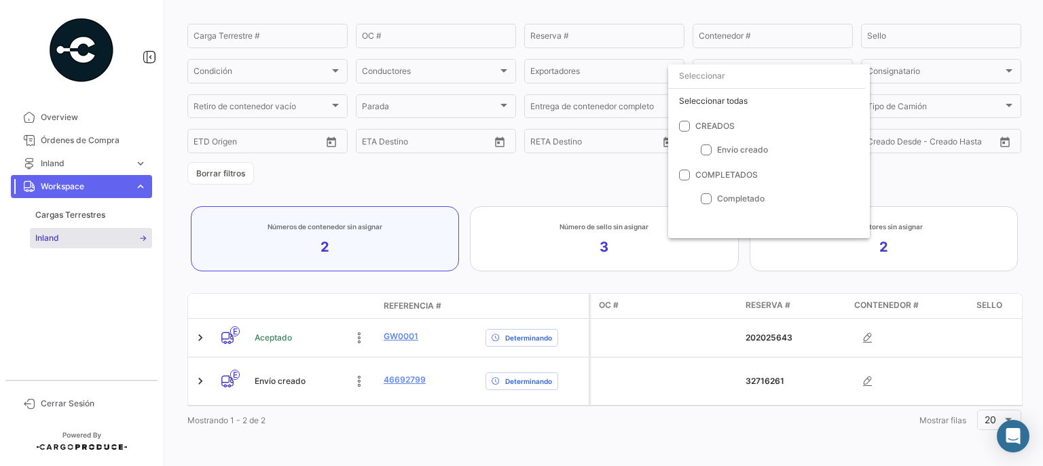
scroll to position [0, 0]
click at [718, 98] on div "Seleccionar todas" at bounding box center [769, 101] width 202 height 24
checkbox input "true"
drag, startPoint x: 358, startPoint y: 399, endPoint x: 702, endPoint y: 422, distance: 344.2
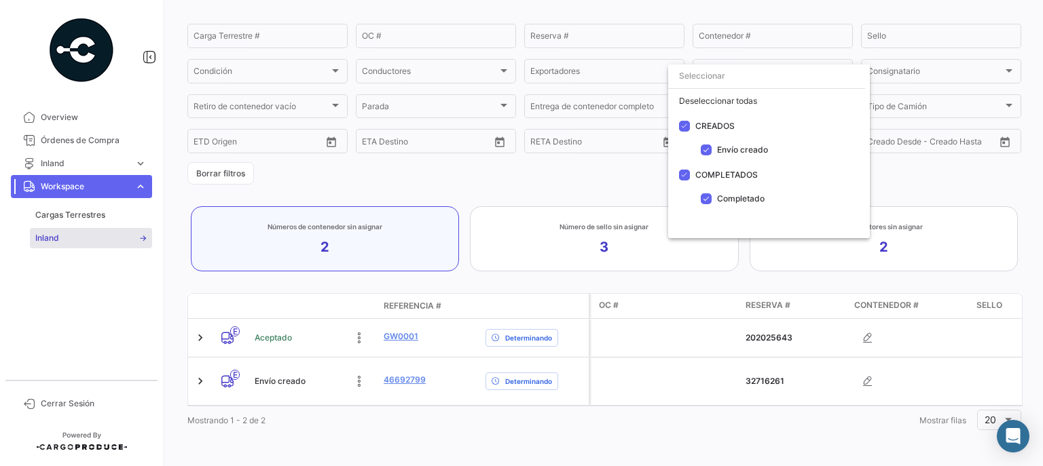
click at [910, 399] on div at bounding box center [521, 233] width 1043 height 466
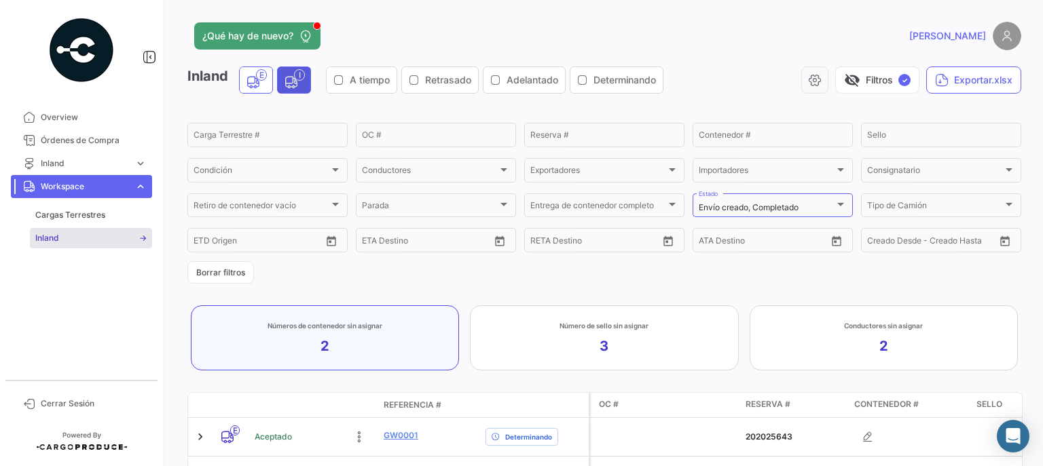
click at [304, 88] on span "I" at bounding box center [294, 78] width 33 height 22
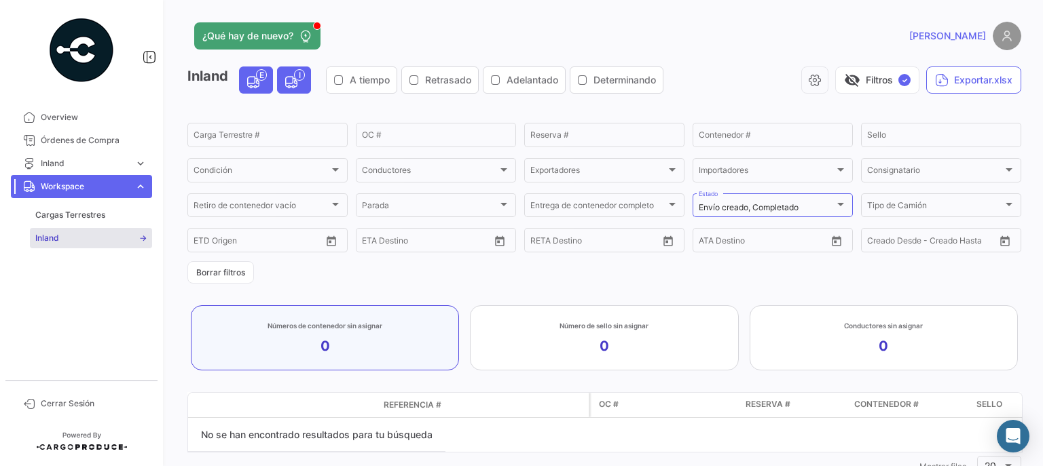
click at [259, 85] on icon "InlandExporter" at bounding box center [253, 82] width 14 height 29
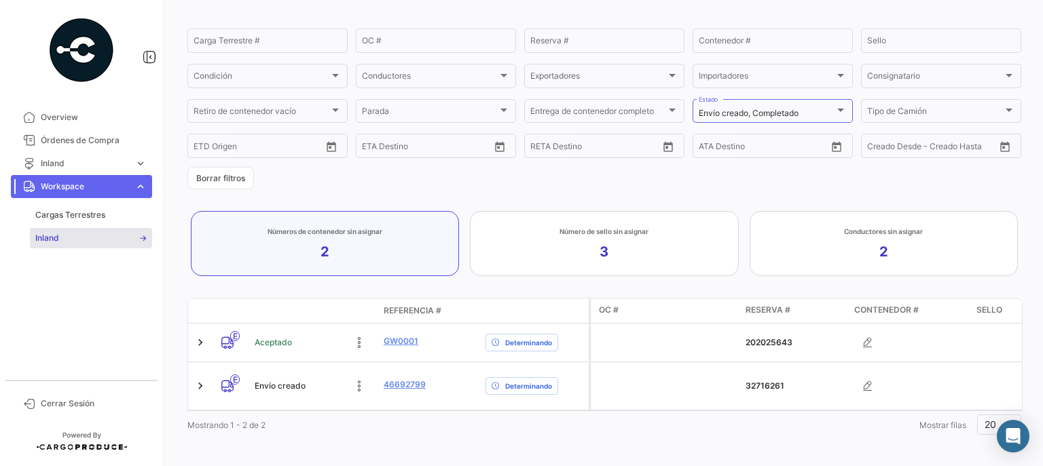
scroll to position [107, 0]
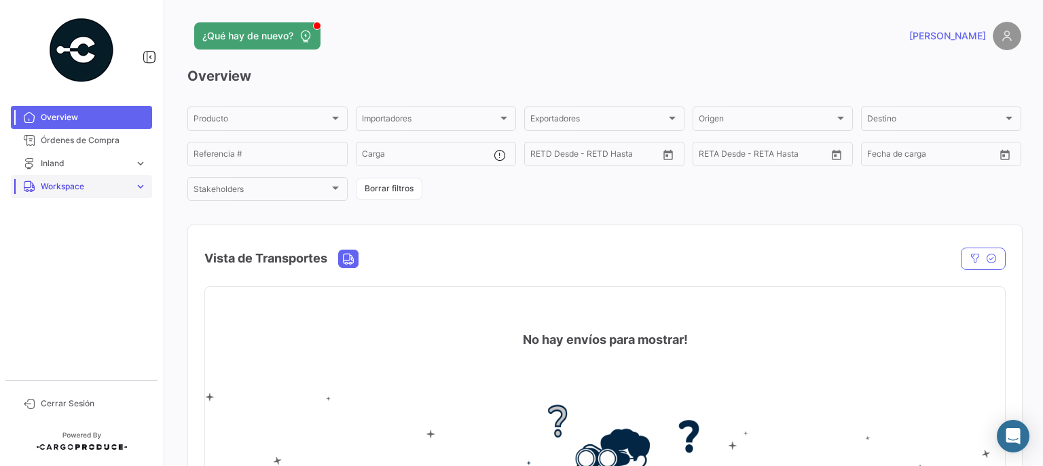
click at [74, 182] on span "Workspace" at bounding box center [85, 187] width 88 height 12
click at [54, 234] on span "Inland" at bounding box center [47, 238] width 24 height 12
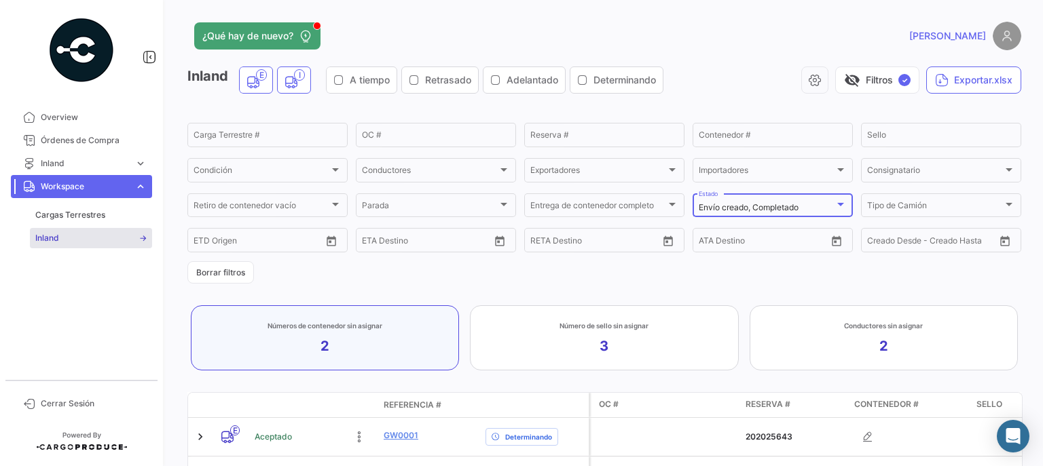
click at [837, 206] on div at bounding box center [840, 204] width 7 height 3
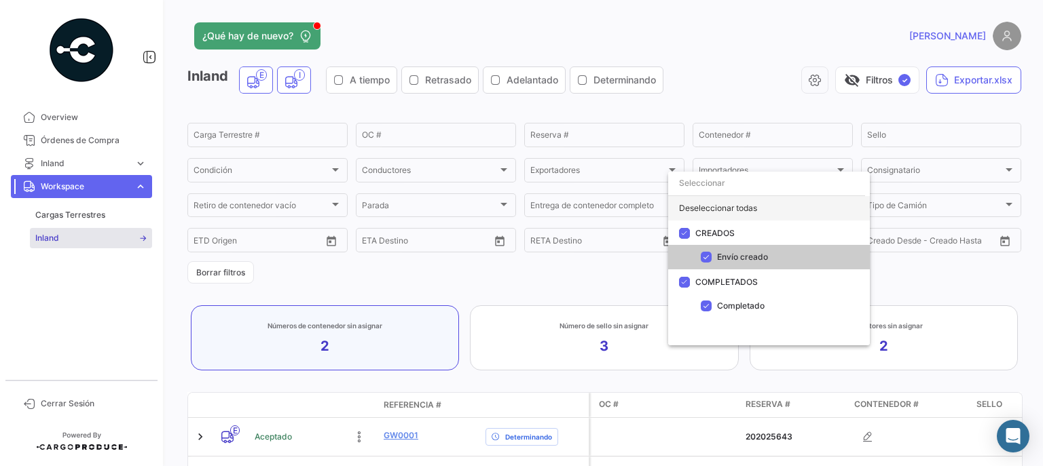
click at [686, 208] on div "Deseleccionar todas" at bounding box center [769, 208] width 202 height 24
checkbox input "false"
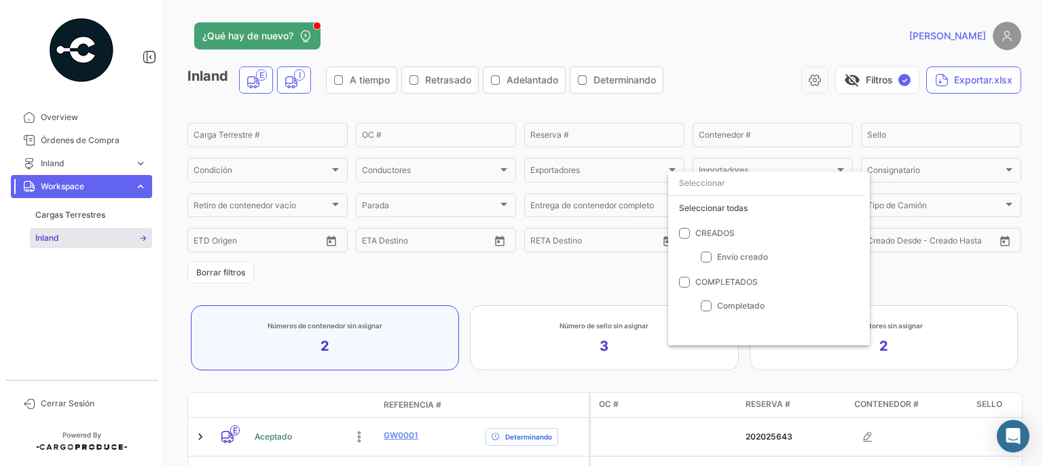
click at [970, 278] on div at bounding box center [521, 233] width 1043 height 466
click at [229, 269] on button "Borrar filtros" at bounding box center [220, 272] width 67 height 22
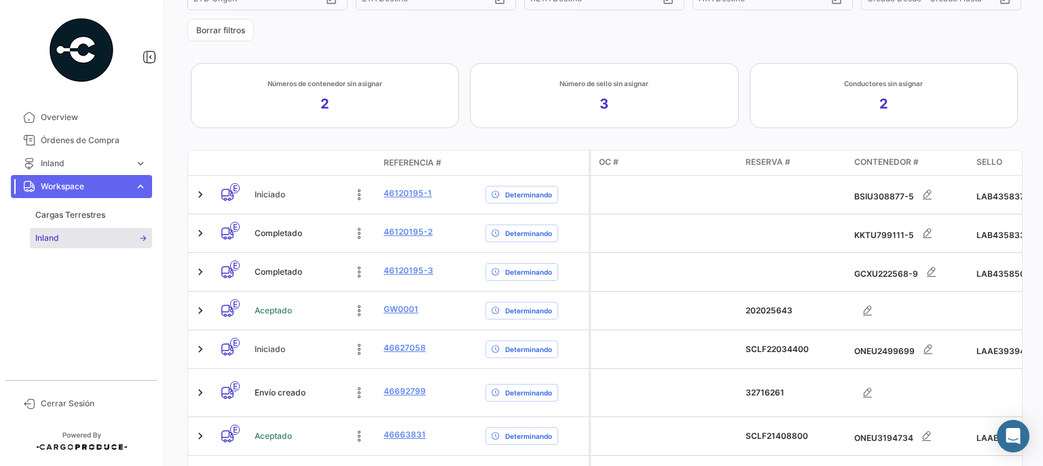
scroll to position [183, 0]
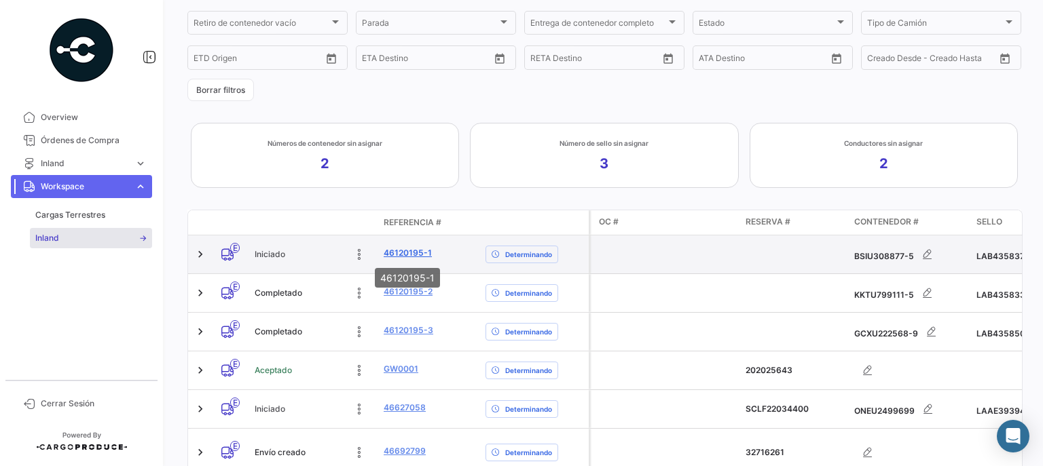
click at [405, 253] on link "46120195-1" at bounding box center [408, 253] width 48 height 12
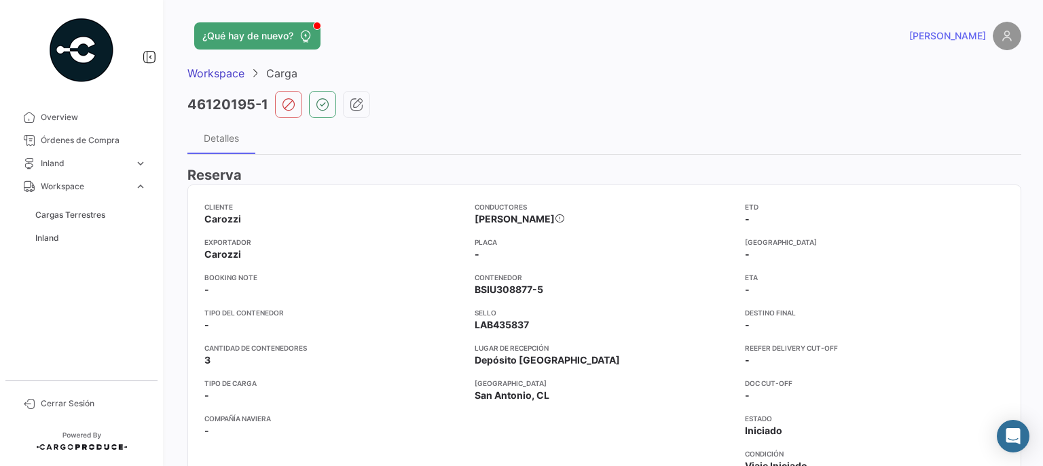
drag, startPoint x: 475, startPoint y: 249, endPoint x: 464, endPoint y: 246, distance: 11.2
click at [512, 250] on app-card-info-label "Placa -" at bounding box center [603, 249] width 259 height 24
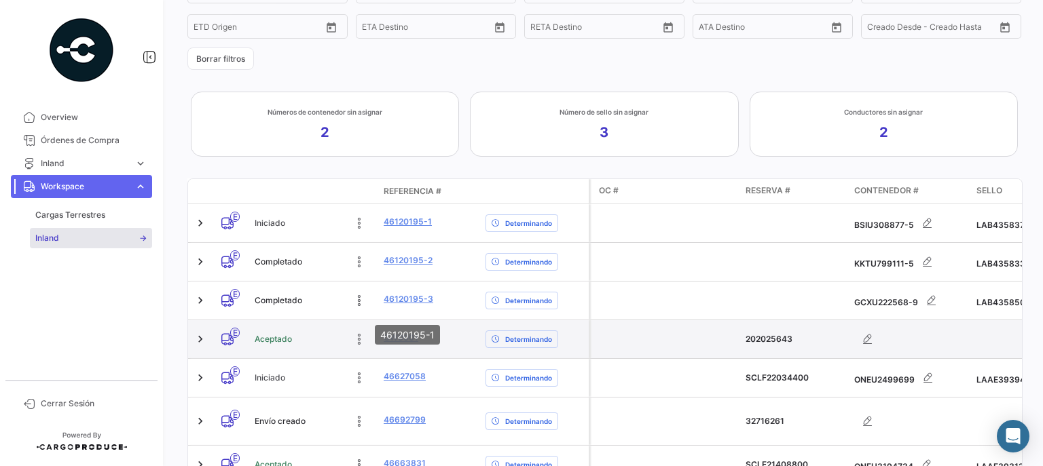
scroll to position [217, 0]
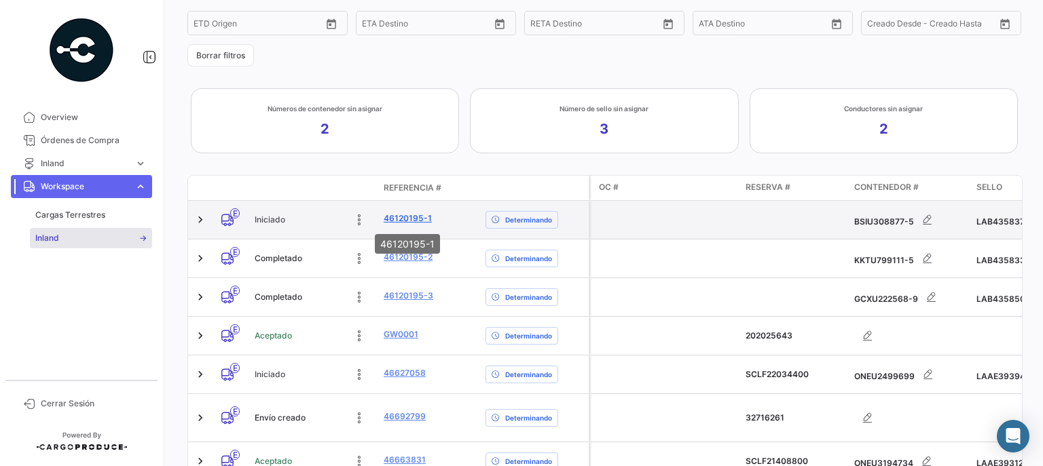
click at [413, 217] on link "46120195-1" at bounding box center [408, 218] width 48 height 12
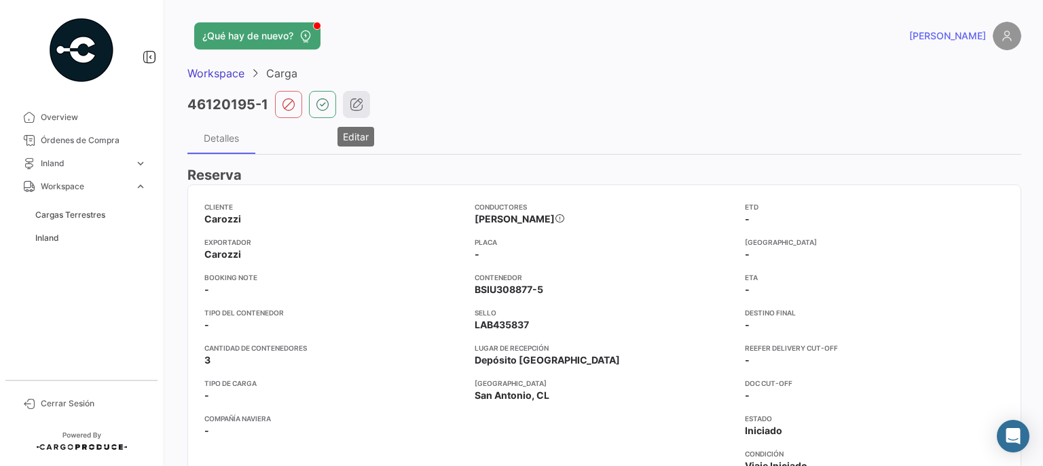
click at [353, 105] on icon "button" at bounding box center [357, 105] width 14 height 14
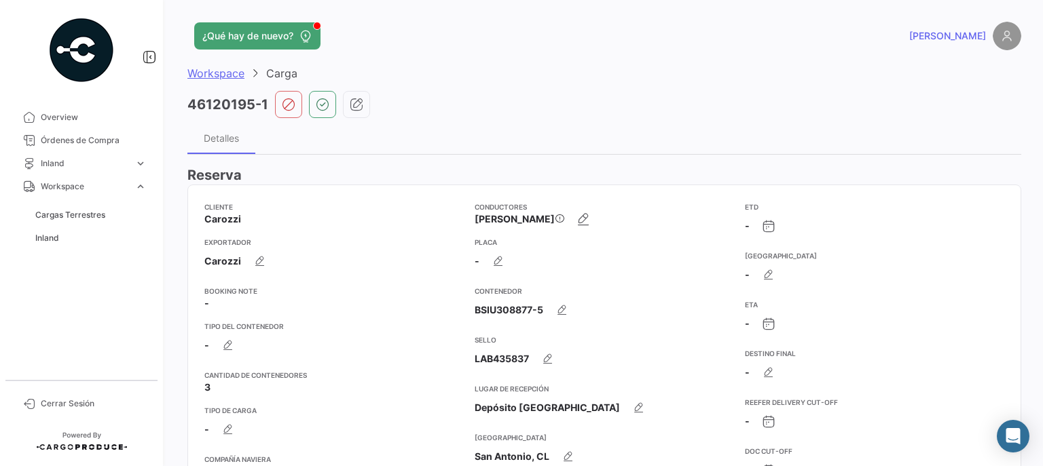
click at [229, 77] on span "Workspace" at bounding box center [215, 74] width 57 height 14
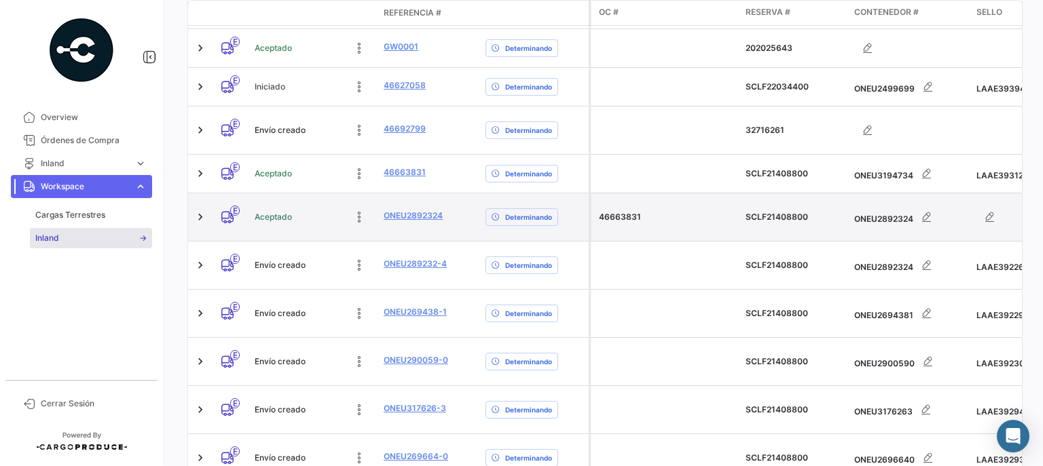
scroll to position [508, 0]
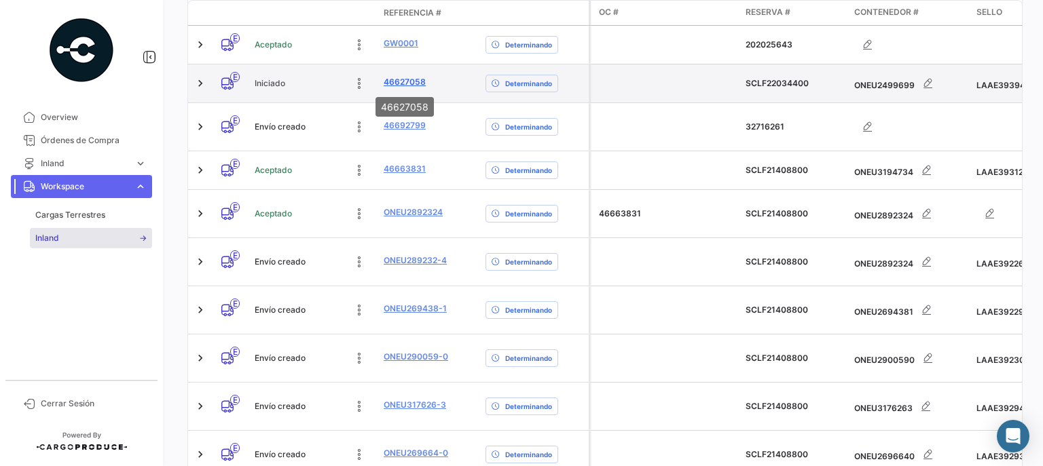
click at [399, 79] on link "46627058" at bounding box center [405, 82] width 42 height 12
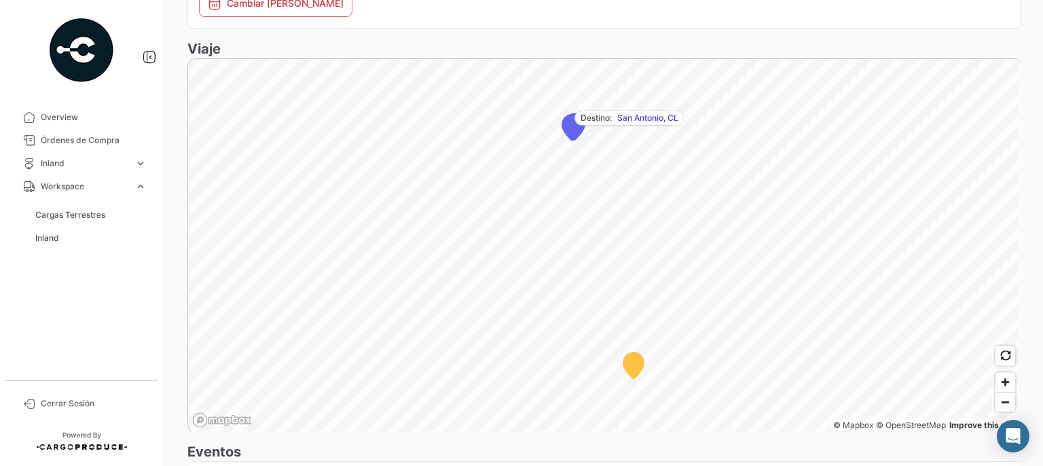
scroll to position [815, 0]
click at [997, 379] on span "Zoom in" at bounding box center [1005, 382] width 20 height 20
click at [648, 39] on div "Viaje Origen: SITRANS BAJO Destino: San Antonio, CL © Mapbox © OpenStreetMap Im…" at bounding box center [604, 235] width 834 height 392
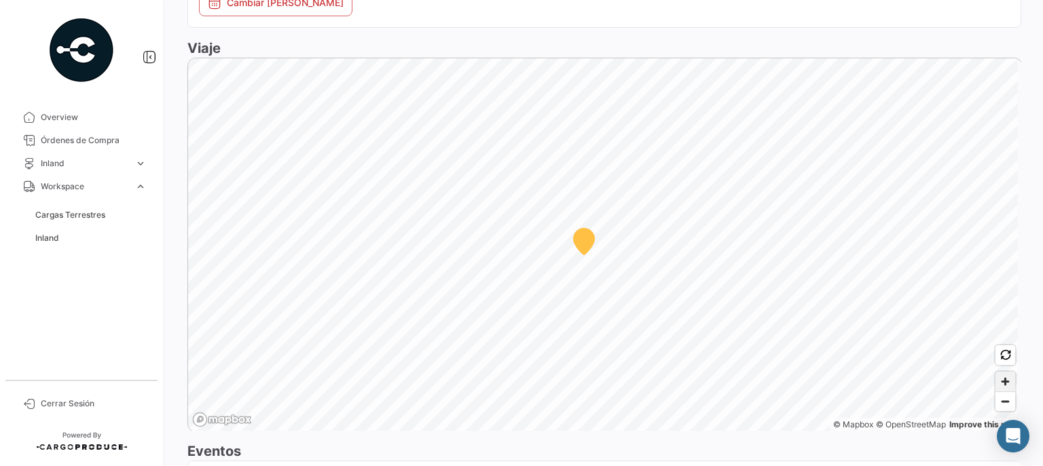
click at [1001, 376] on span "Zoom in" at bounding box center [1005, 382] width 20 height 20
click at [1001, 377] on span "Zoom in" at bounding box center [1005, 382] width 20 height 20
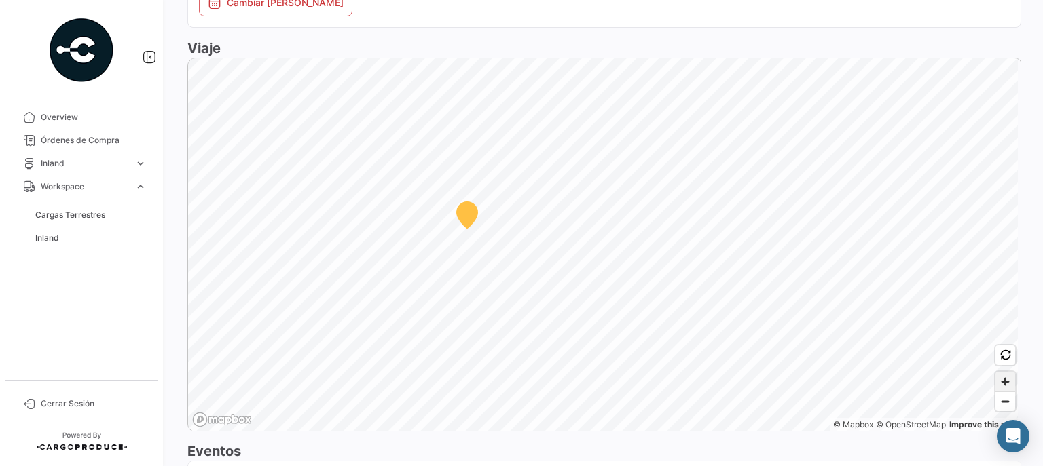
click at [1001, 377] on span "Zoom in" at bounding box center [1005, 382] width 20 height 20
click at [999, 383] on span "Zoom in" at bounding box center [1005, 382] width 20 height 20
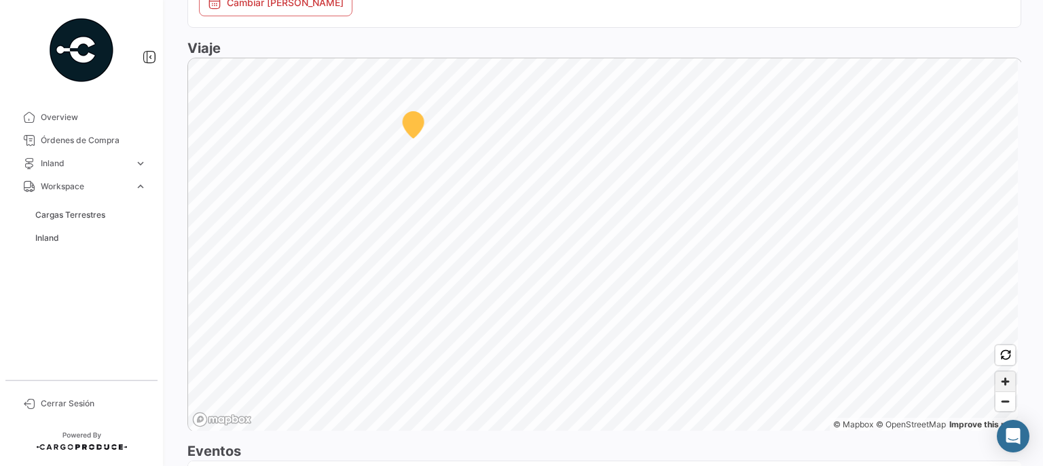
click at [999, 383] on span "Zoom in" at bounding box center [1005, 382] width 20 height 20
drag, startPoint x: 999, startPoint y: 383, endPoint x: 990, endPoint y: 379, distance: 10.1
click at [995, 381] on span "Zoom in" at bounding box center [1005, 382] width 20 height 20
click at [995, 377] on span "Zoom in" at bounding box center [1005, 382] width 20 height 20
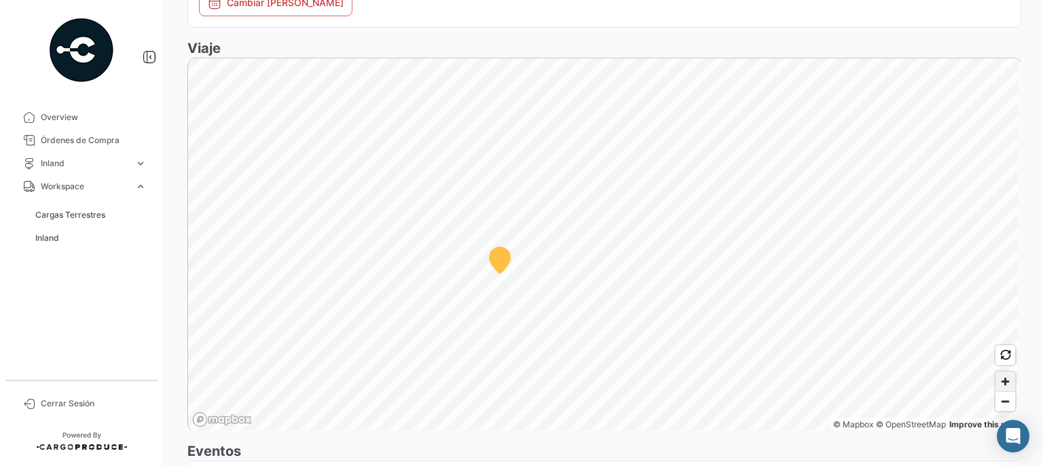
click at [995, 377] on span "Zoom in" at bounding box center [1005, 382] width 20 height 20
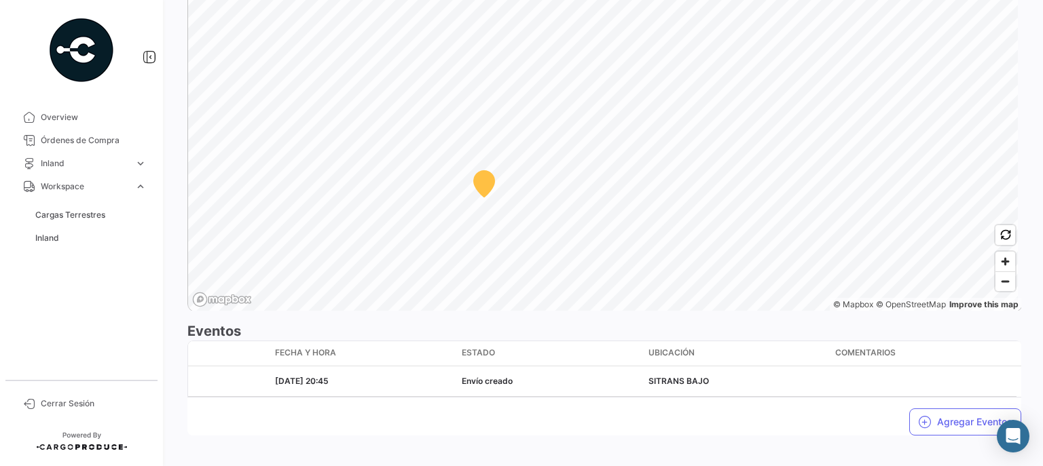
scroll to position [944, 0]
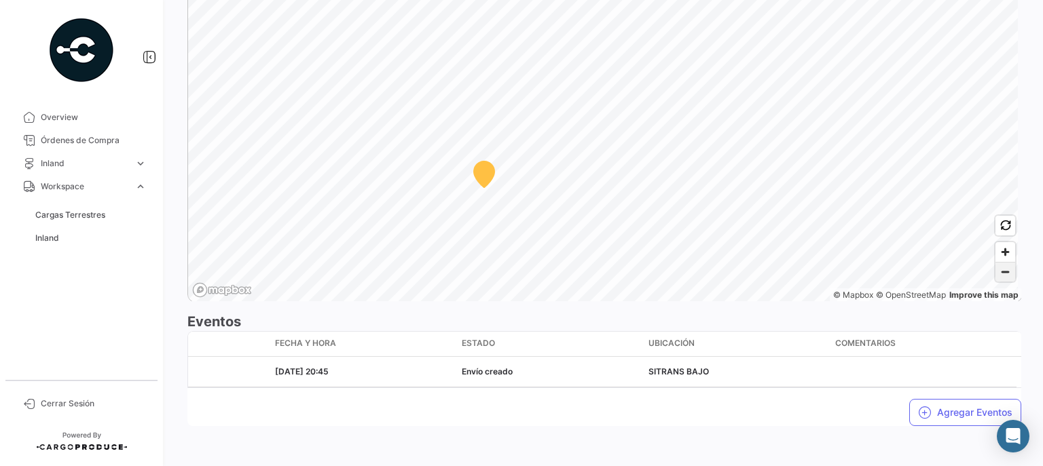
click at [1000, 275] on span "Zoom out" at bounding box center [1005, 272] width 20 height 19
click at [999, 275] on span "Zoom out" at bounding box center [1005, 272] width 20 height 19
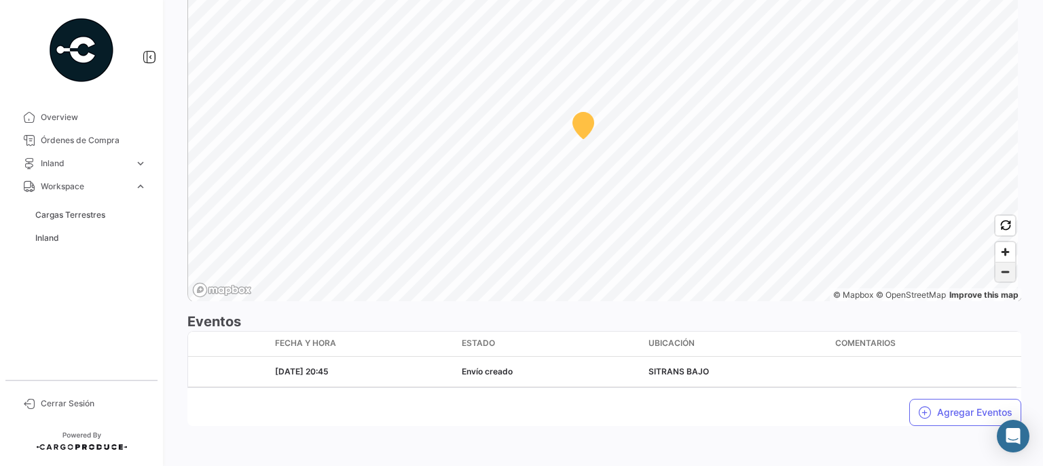
click at [998, 275] on span "Zoom out" at bounding box center [1005, 272] width 20 height 19
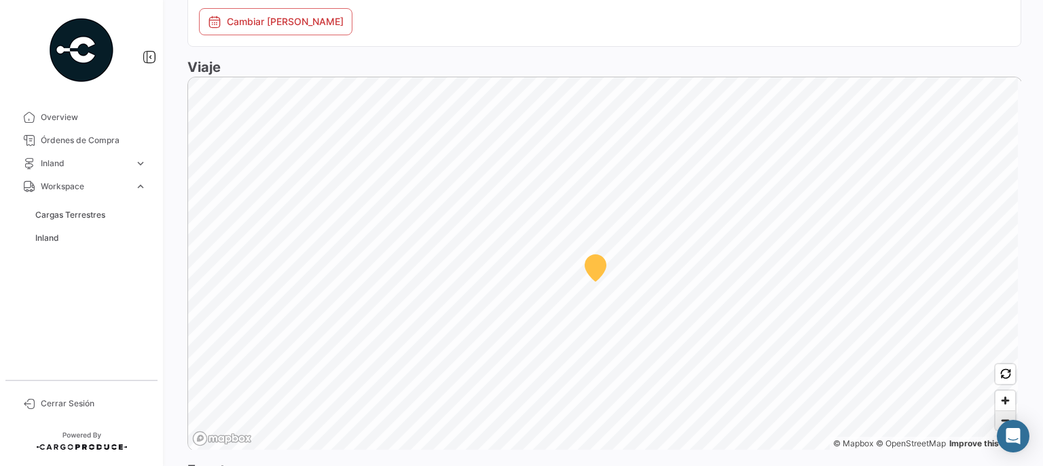
scroll to position [618, 0]
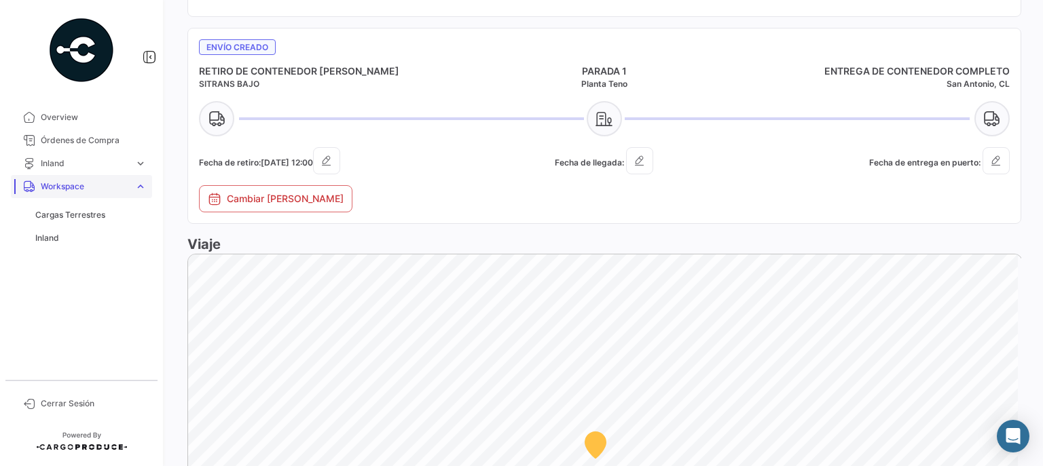
click at [65, 190] on span "Workspace" at bounding box center [85, 187] width 88 height 12
click at [70, 185] on span "Workspace" at bounding box center [85, 187] width 88 height 12
click at [51, 235] on span "Inland" at bounding box center [47, 238] width 24 height 12
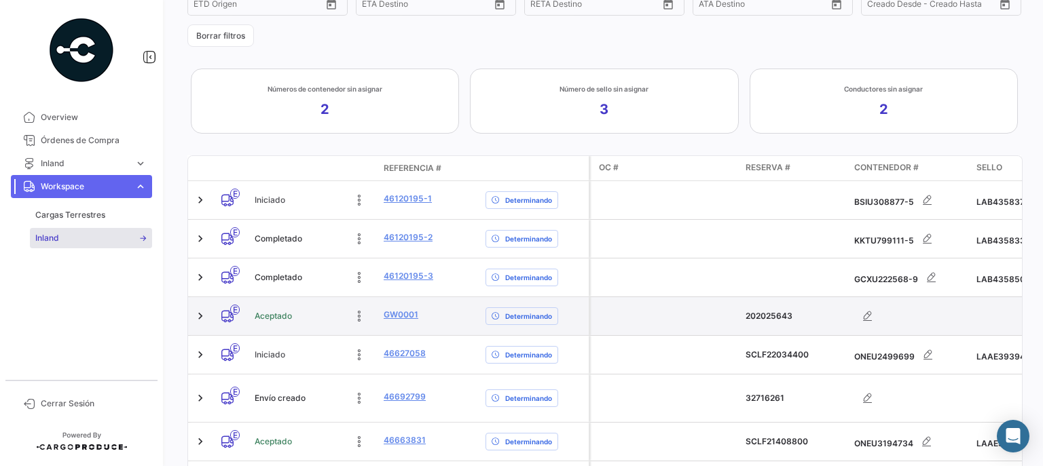
scroll to position [291, 0]
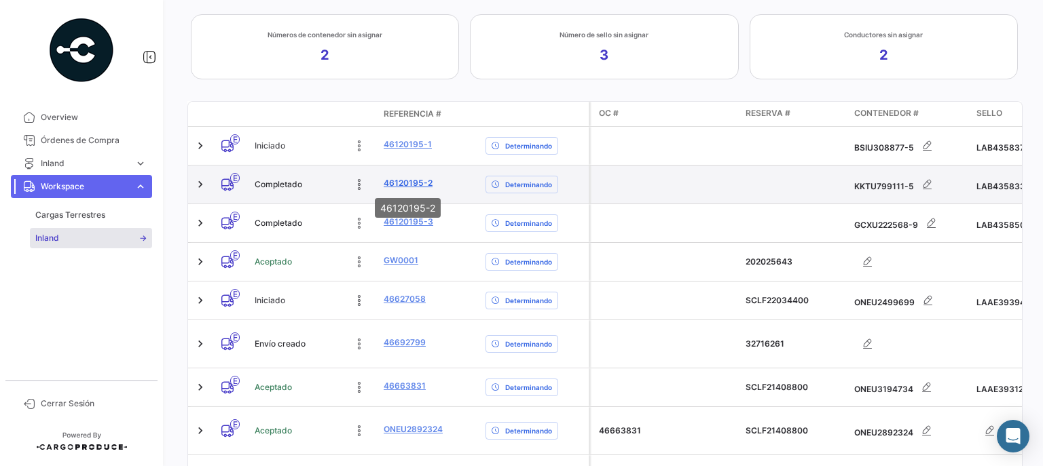
click at [417, 183] on link "46120195-2" at bounding box center [408, 183] width 49 height 12
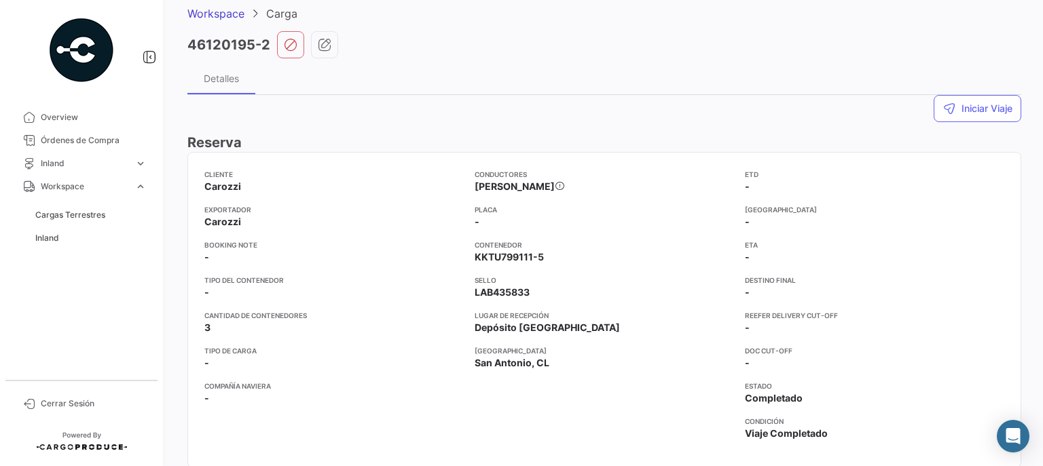
scroll to position [54, 0]
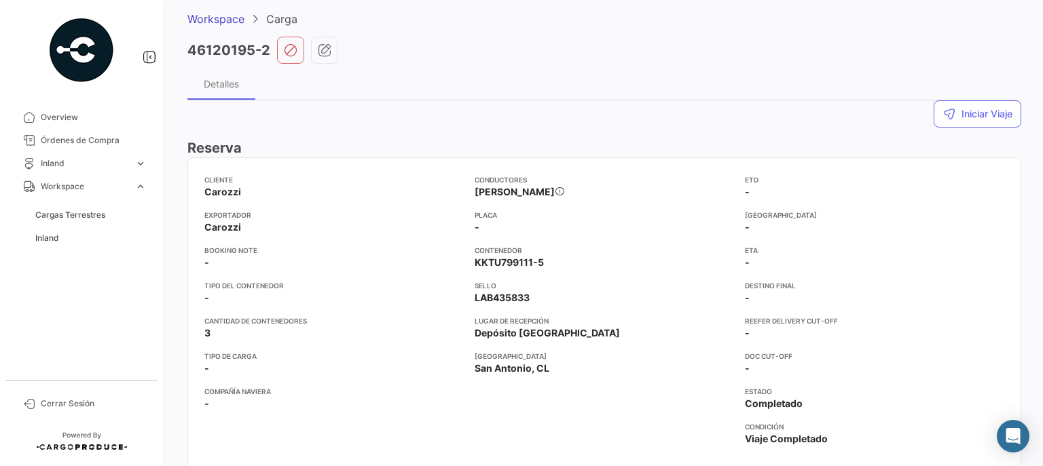
drag, startPoint x: 472, startPoint y: 189, endPoint x: 657, endPoint y: 193, distance: 184.7
click at [564, 193] on span "GONZALO QUINTANILLA ZAMORANO" at bounding box center [519, 192] width 90 height 14
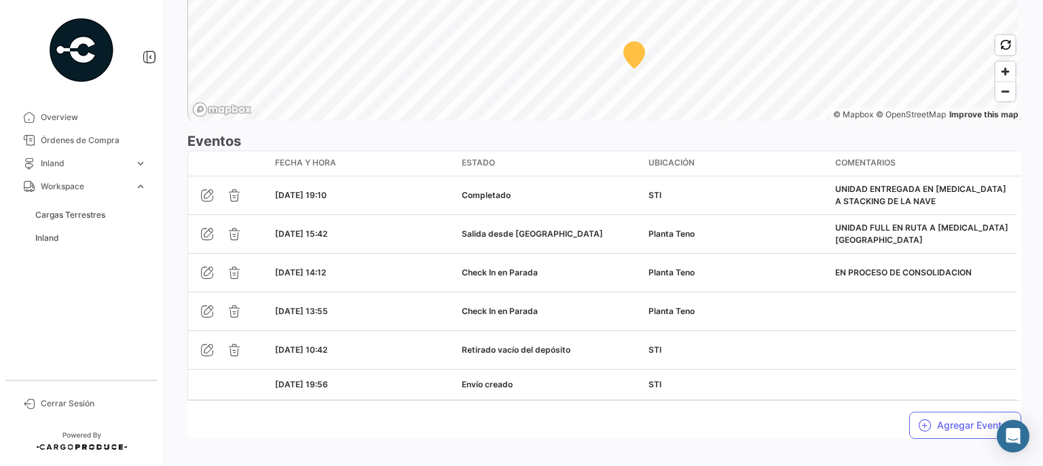
scroll to position [1210, 0]
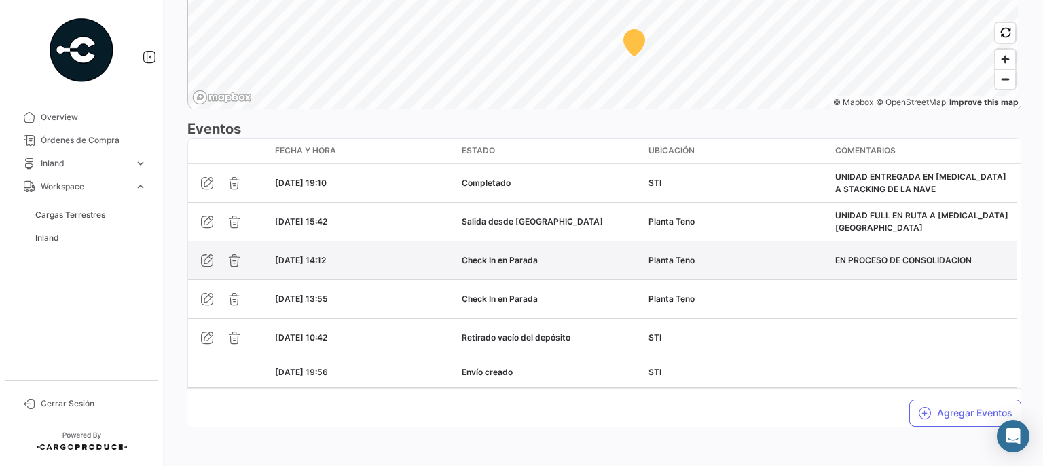
drag, startPoint x: 834, startPoint y: 257, endPoint x: 979, endPoint y: 256, distance: 145.9
click at [979, 256] on datatable-body-cell "EN PROCESO DE CONSOLIDACION" at bounding box center [922, 261] width 187 height 38
